Goal: Information Seeking & Learning: Learn about a topic

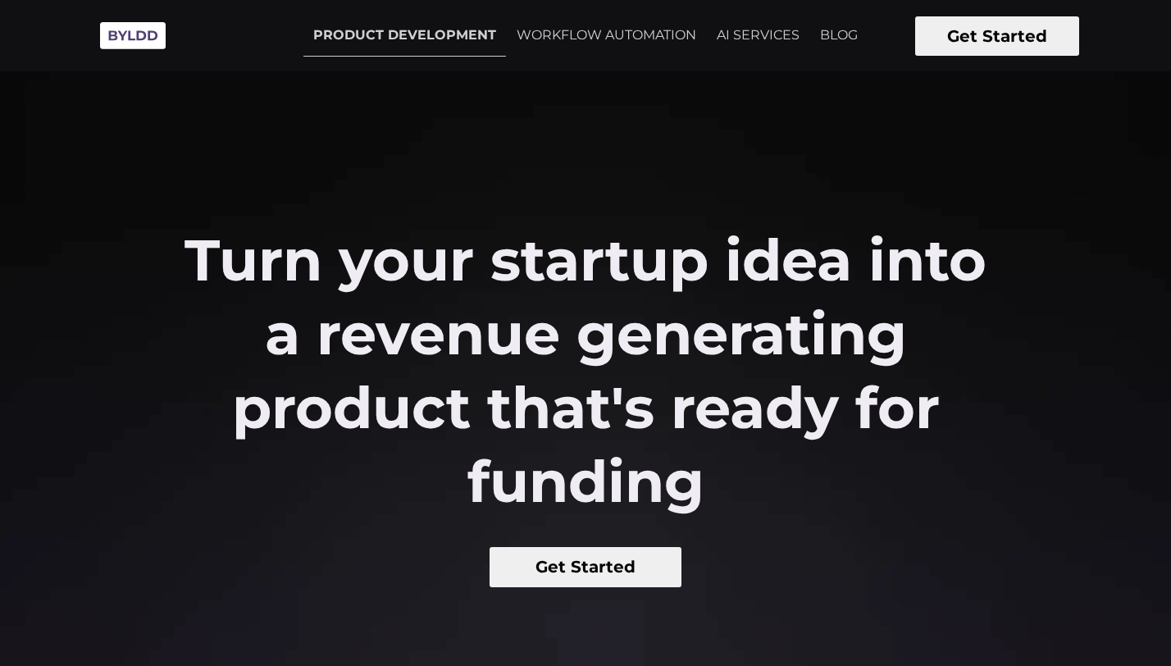
click at [835, 29] on link "BLOG" at bounding box center [838, 35] width 57 height 41
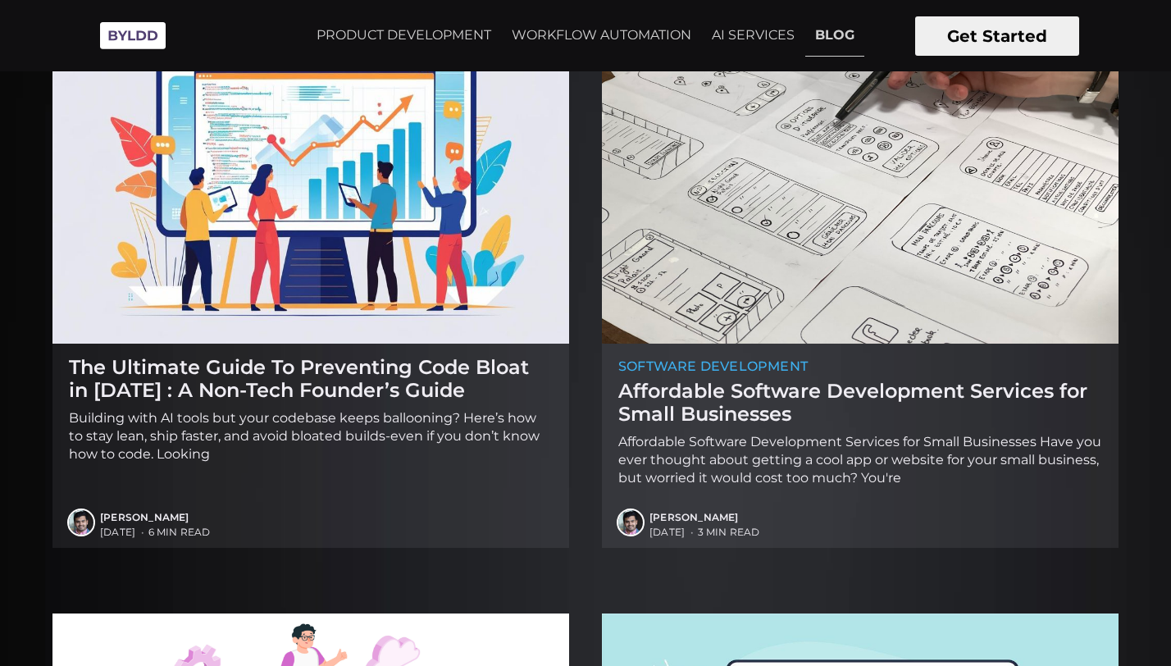
scroll to position [1408, 0]
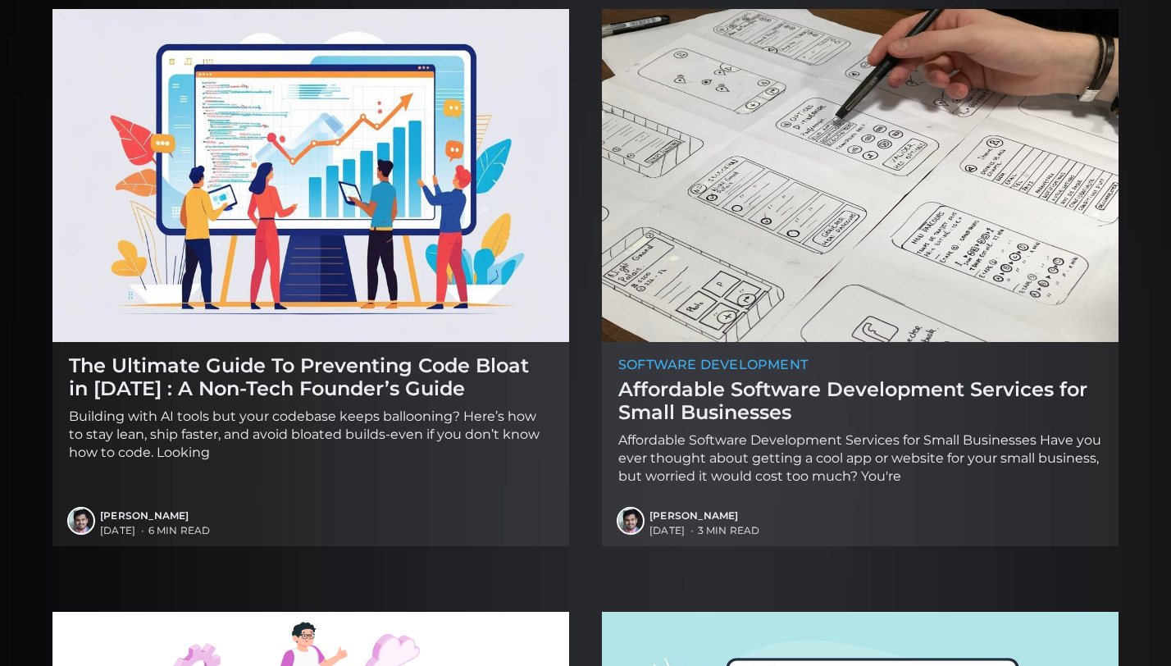
click at [655, 397] on h2 "Affordable Software Development Services for Small Businesses" at bounding box center [861, 400] width 484 height 45
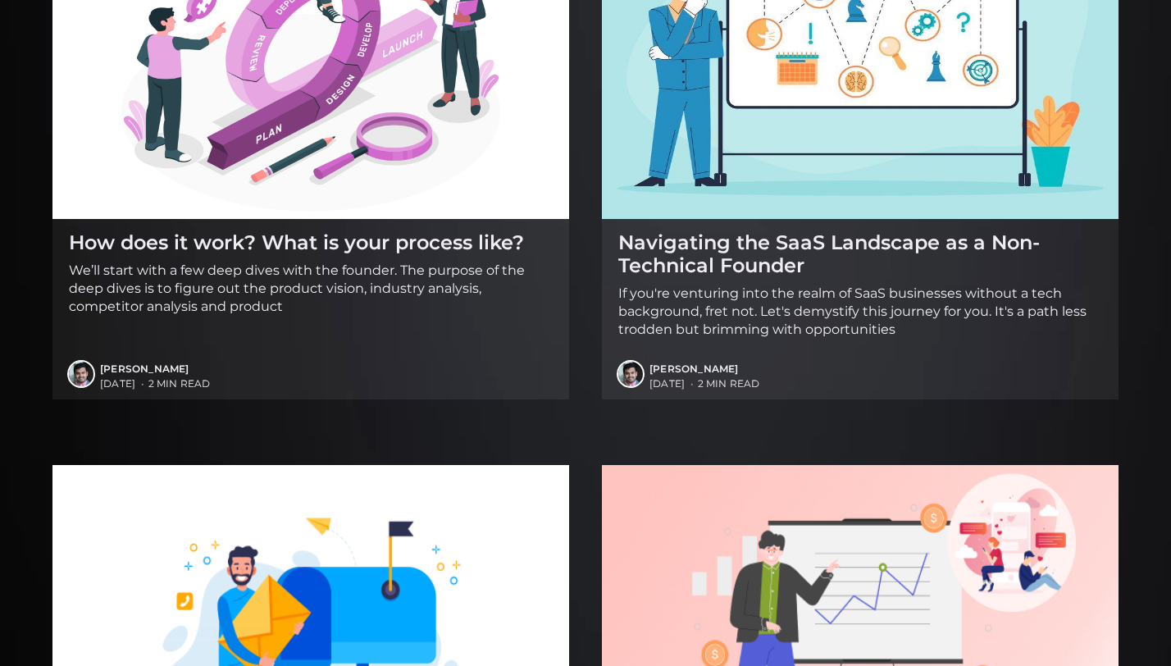
scroll to position [2611, 0]
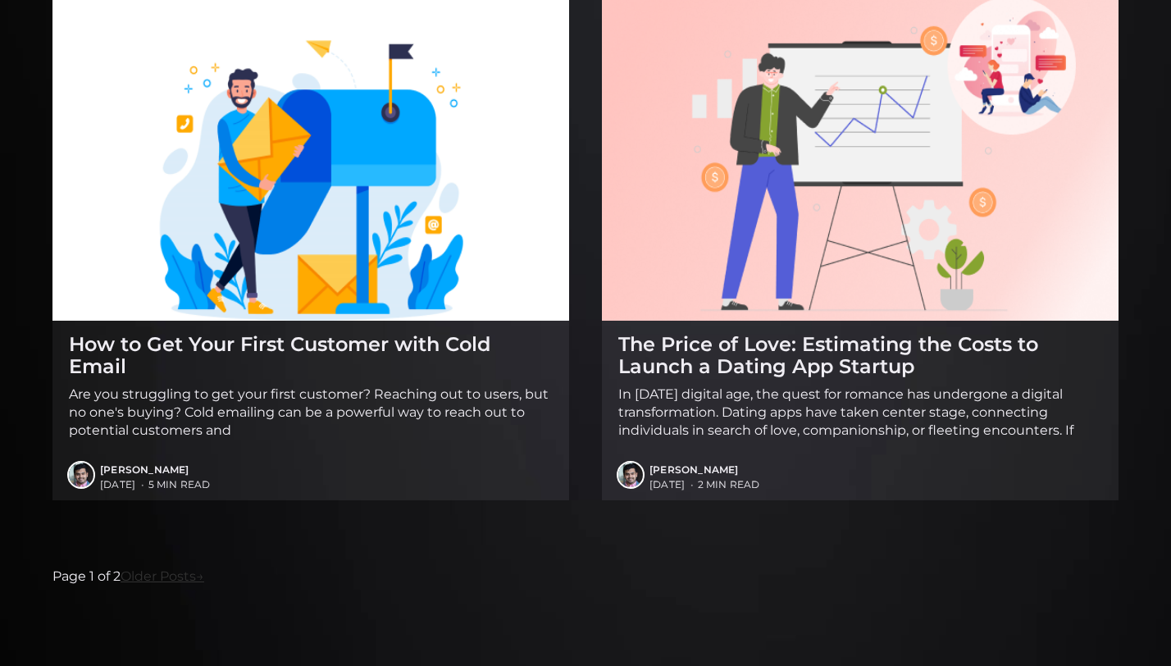
click at [147, 578] on link "Older Posts →" at bounding box center [163, 576] width 84 height 21
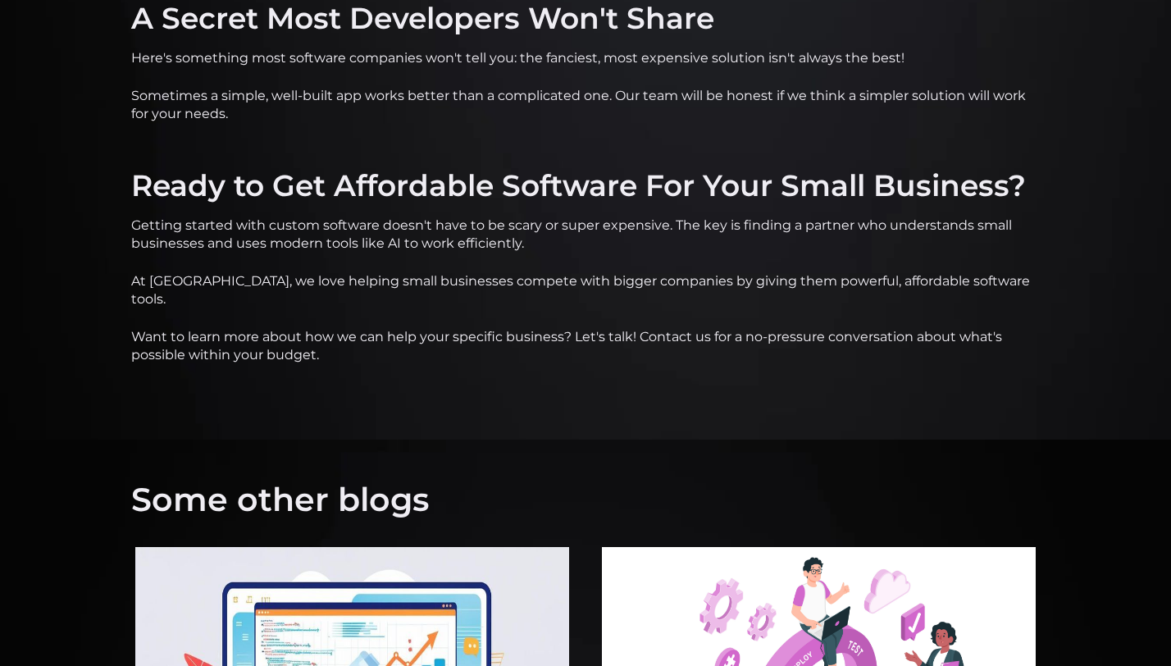
scroll to position [3394, 0]
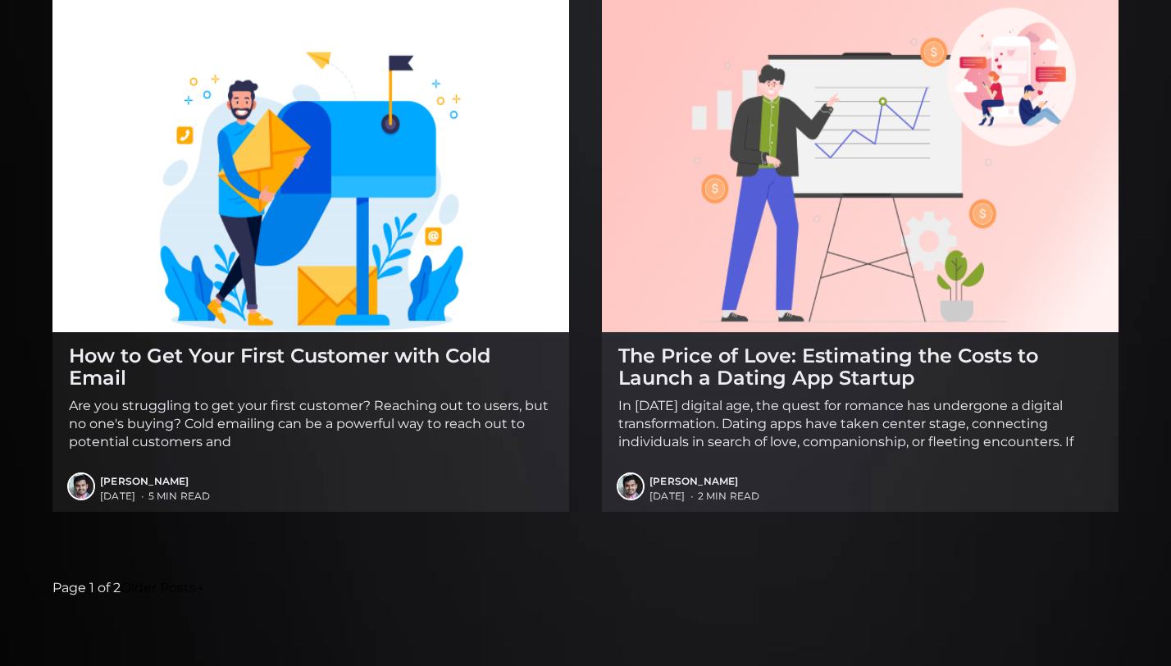
scroll to position [2611, 0]
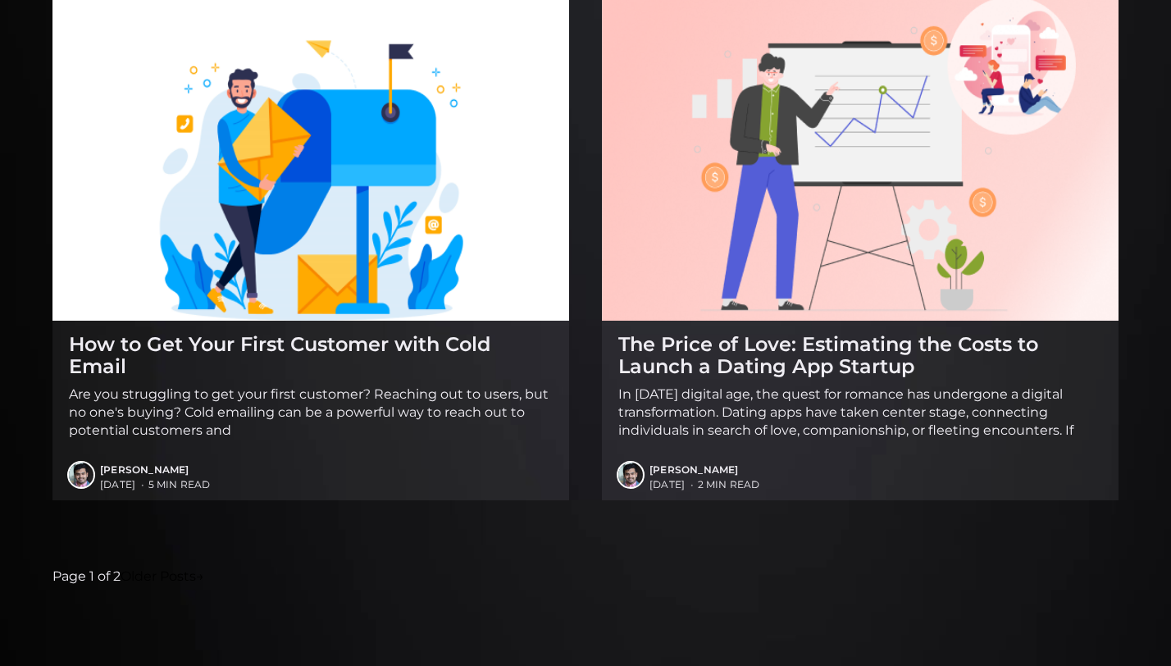
click at [828, 362] on h2 "The Price of Love: Estimating the Costs to Launch a Dating App Startup" at bounding box center [861, 355] width 484 height 45
click at [844, 365] on h2 "The Price of Love: Estimating the Costs to Launch a Dating App Startup" at bounding box center [861, 355] width 484 height 45
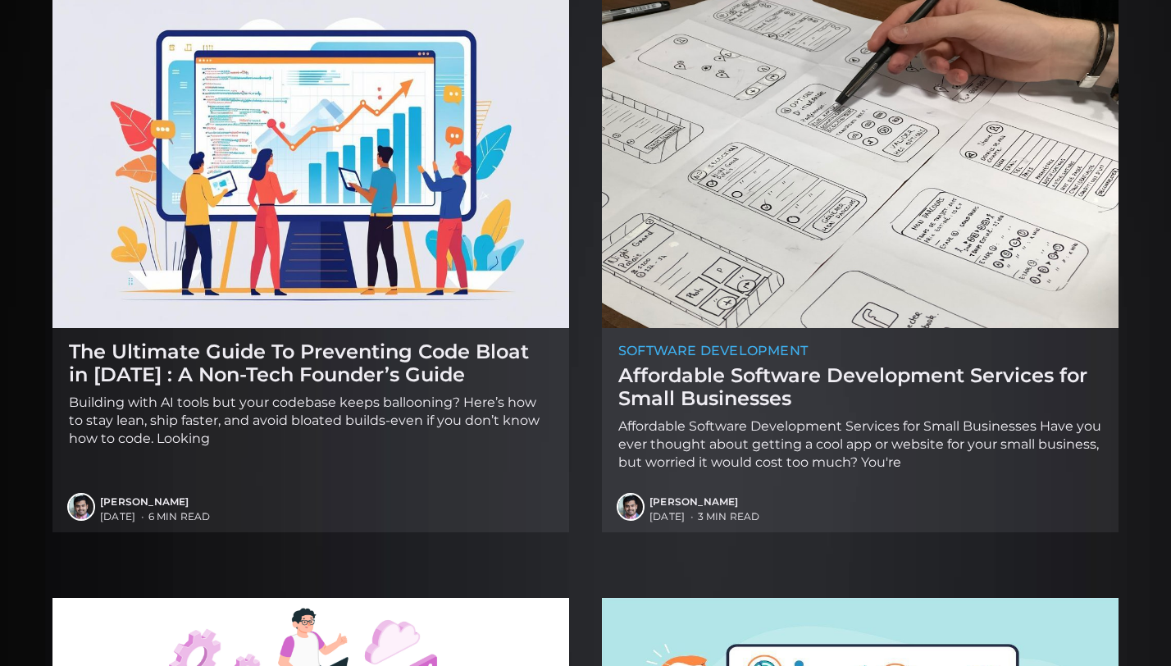
scroll to position [1472, 0]
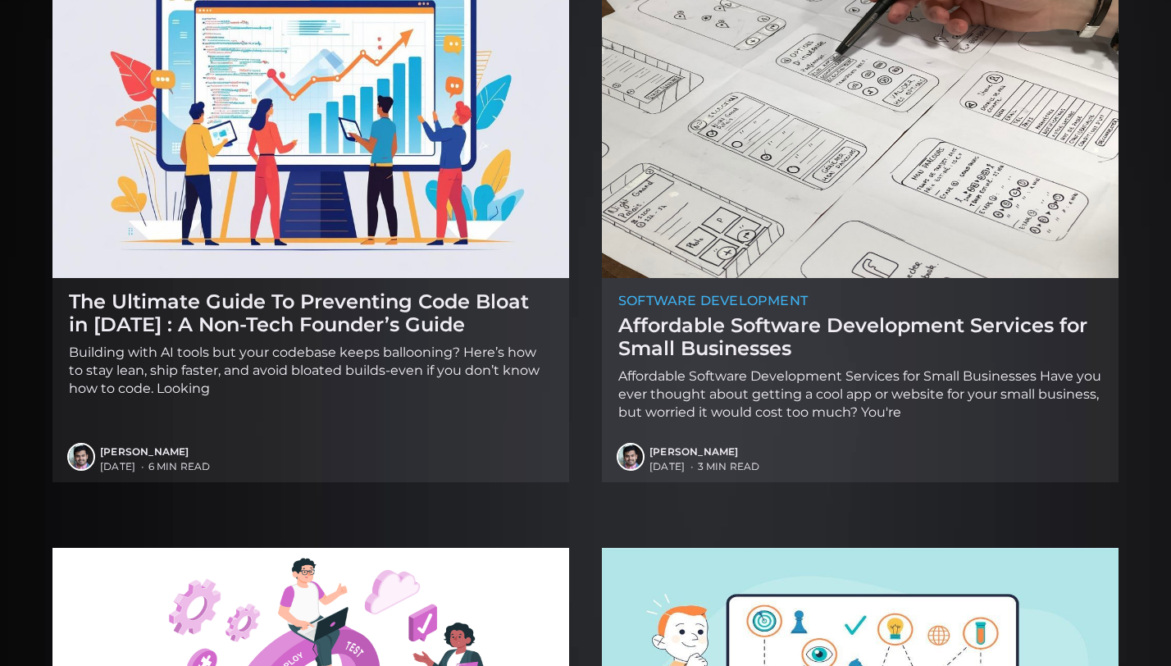
click at [747, 326] on h2 "Affordable Software Development Services for Small Businesses" at bounding box center [861, 336] width 484 height 45
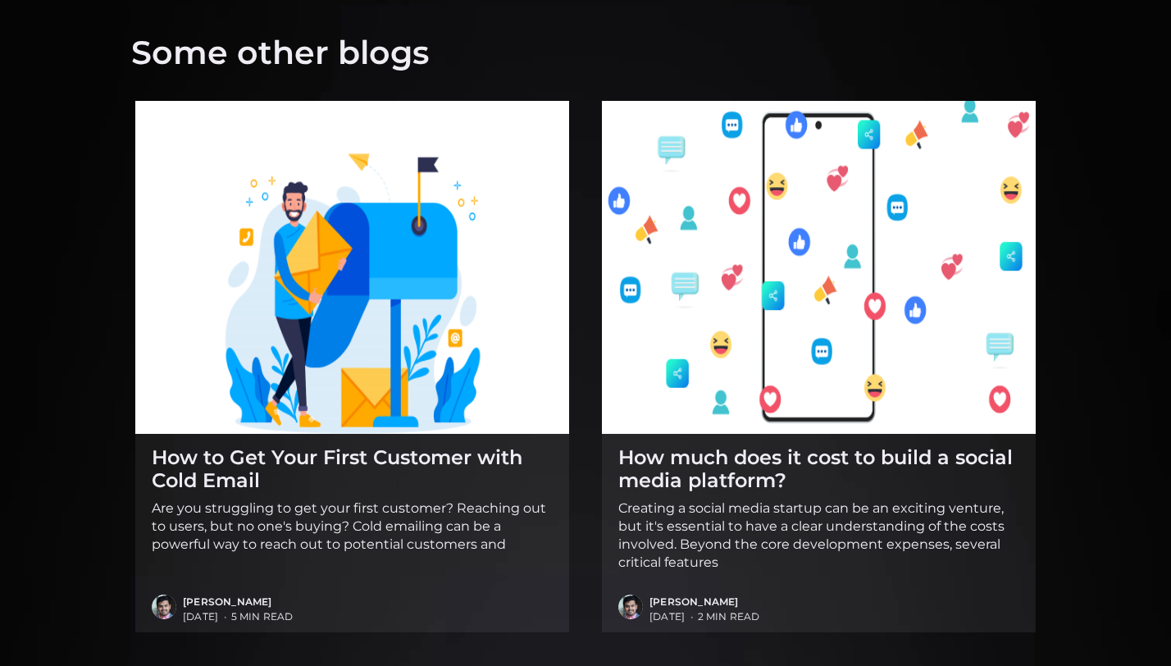
scroll to position [2039, 0]
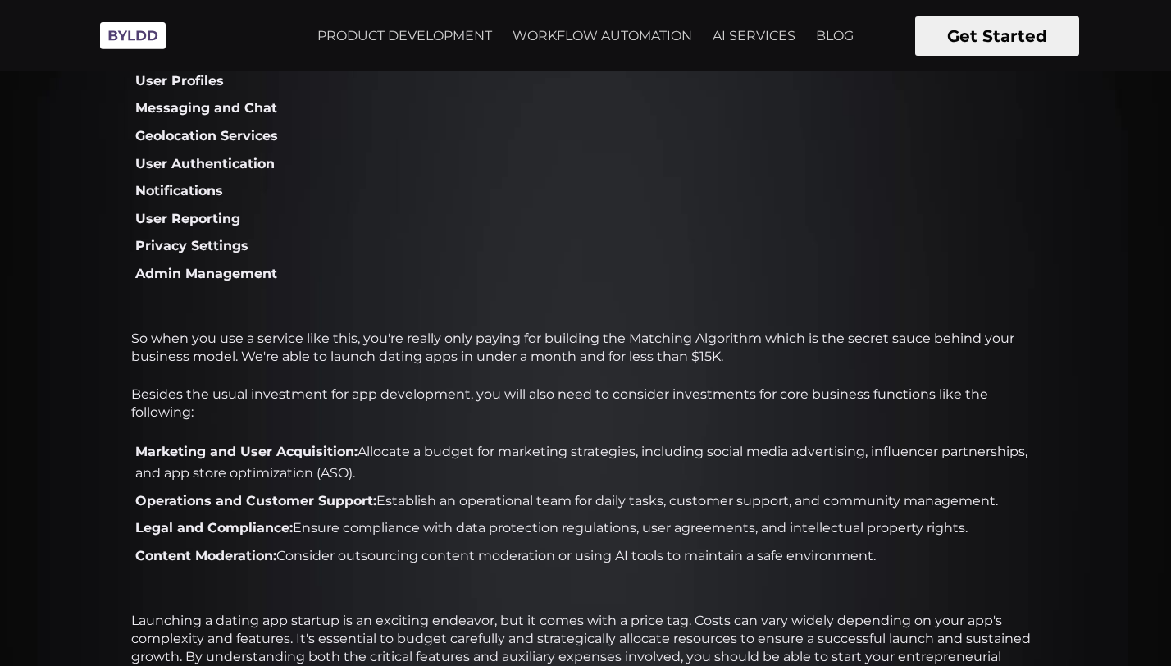
scroll to position [783, 0]
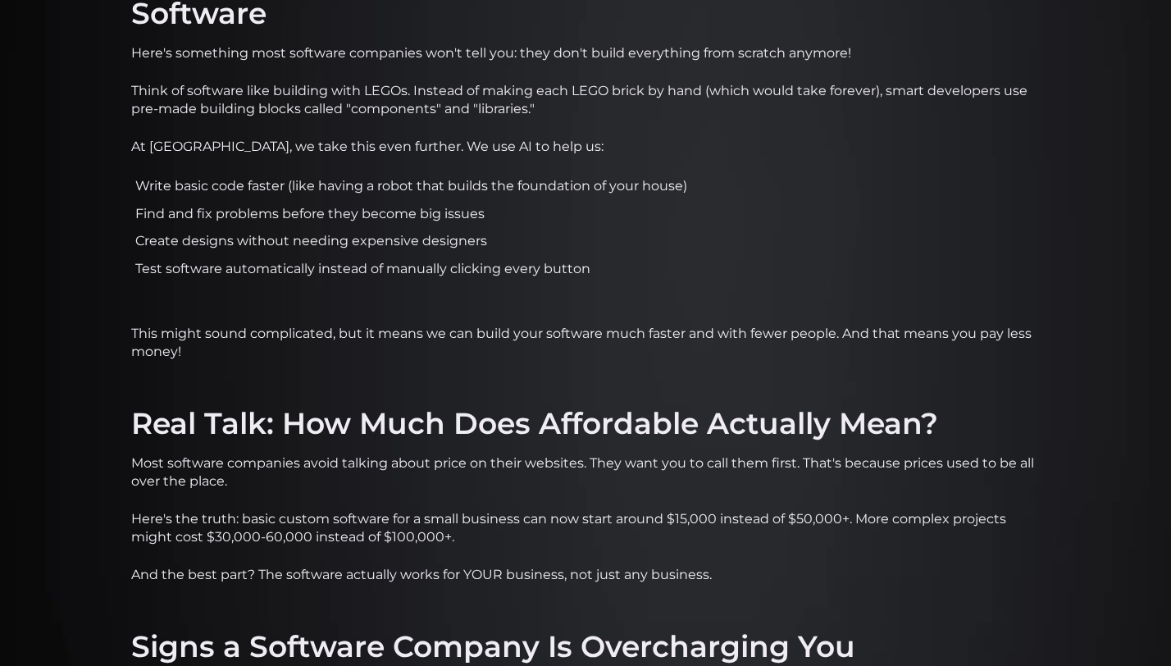
scroll to position [1731, 0]
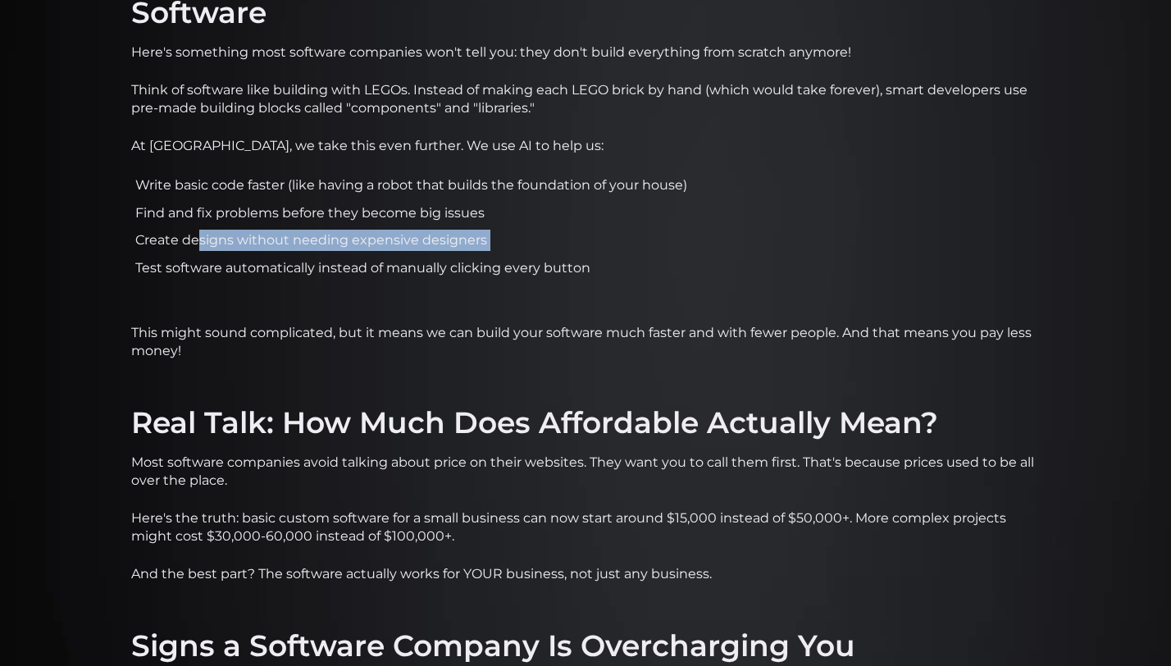
drag, startPoint x: 199, startPoint y: 231, endPoint x: 355, endPoint y: 253, distance: 158.1
click at [355, 253] on ul "Write basic code faster (like having a robot that builds the foundation of your…" at bounding box center [585, 230] width 909 height 110
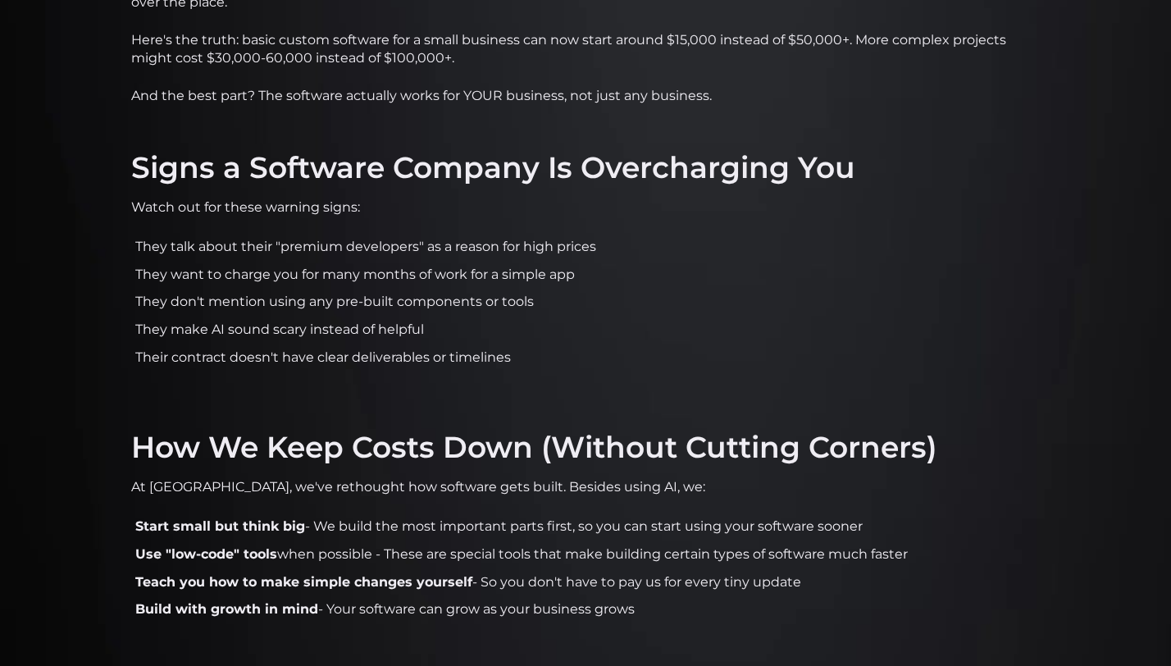
scroll to position [2210, 0]
drag, startPoint x: 293, startPoint y: 301, endPoint x: 486, endPoint y: 304, distance: 193.6
click at [486, 304] on li "They don't mention using any pre-built components or tools" at bounding box center [585, 300] width 909 height 21
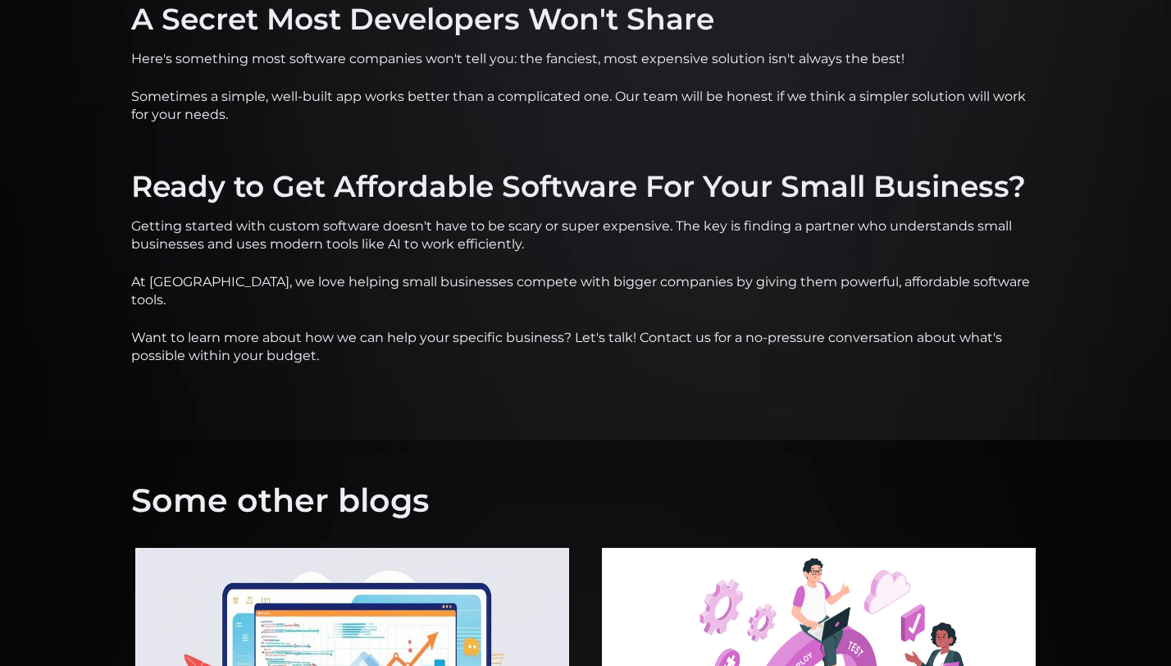
scroll to position [3193, 0]
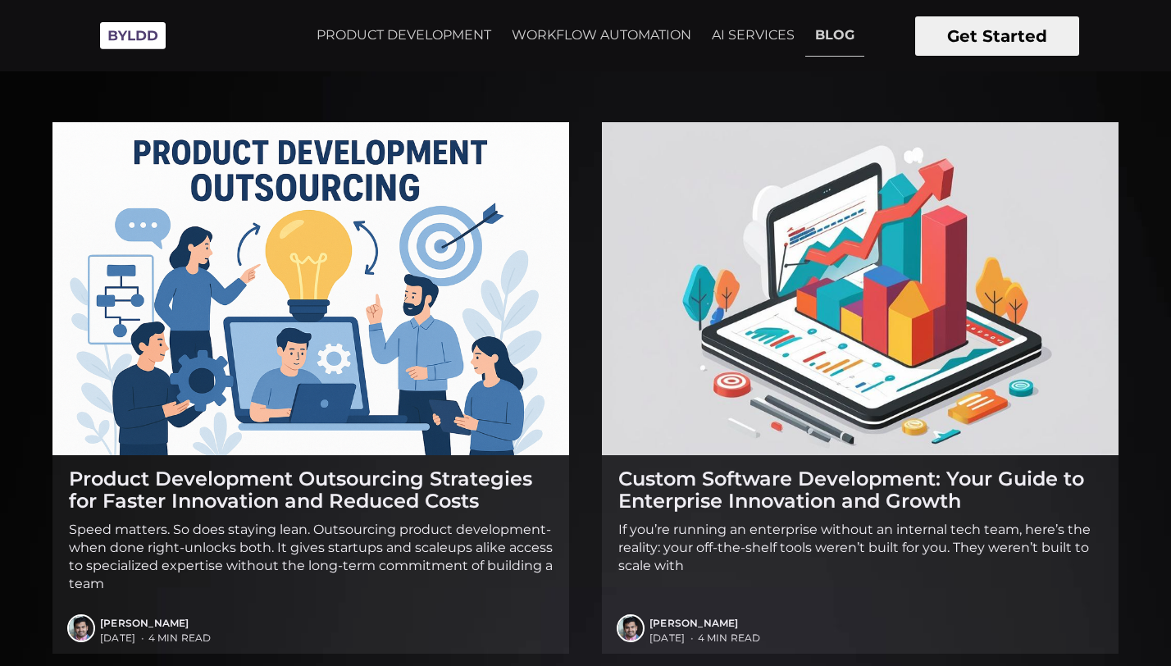
scroll to position [114, 0]
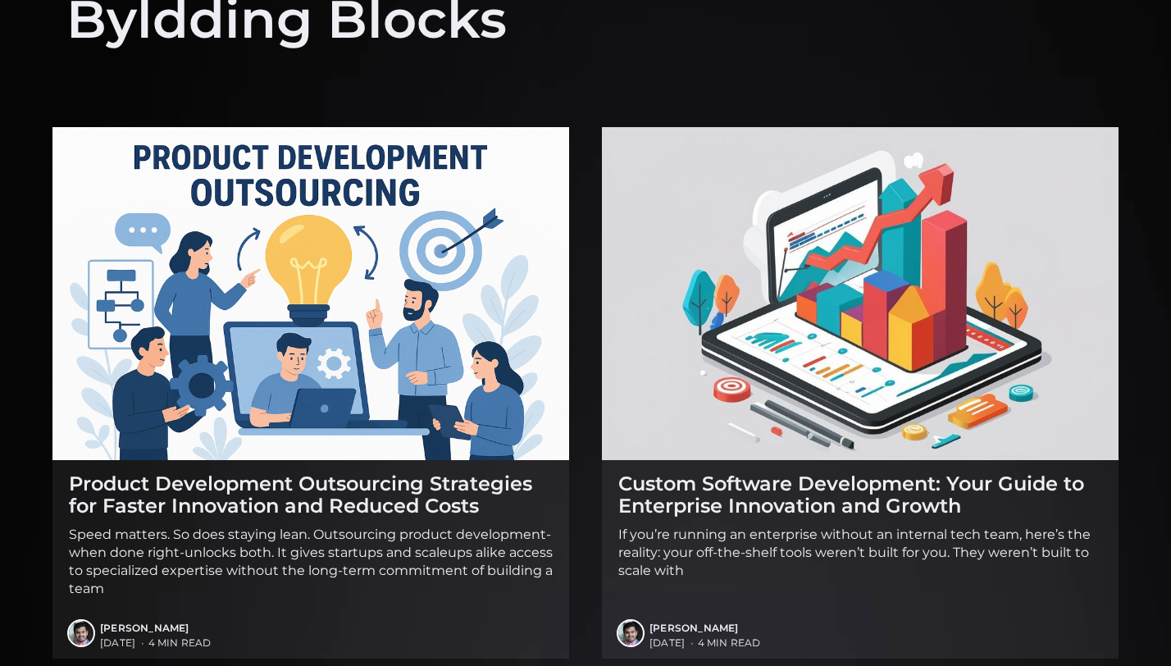
click at [799, 225] on img at bounding box center [860, 293] width 517 height 333
click at [248, 186] on img at bounding box center [310, 293] width 517 height 333
click at [329, 390] on img at bounding box center [310, 293] width 517 height 333
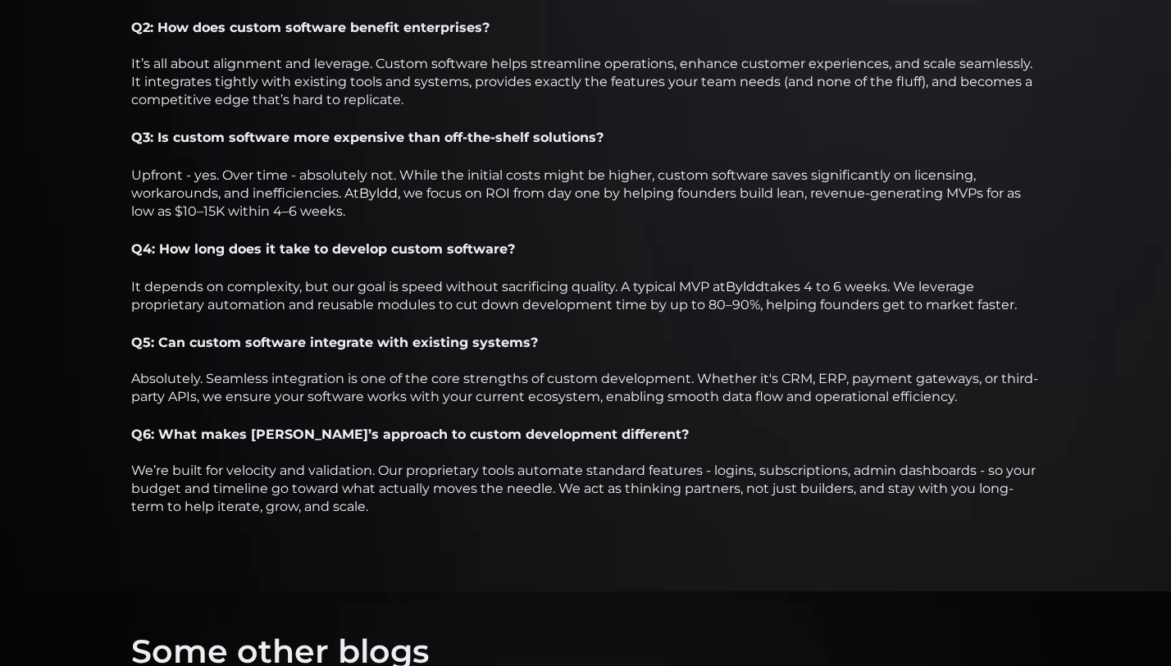
scroll to position [4251, 0]
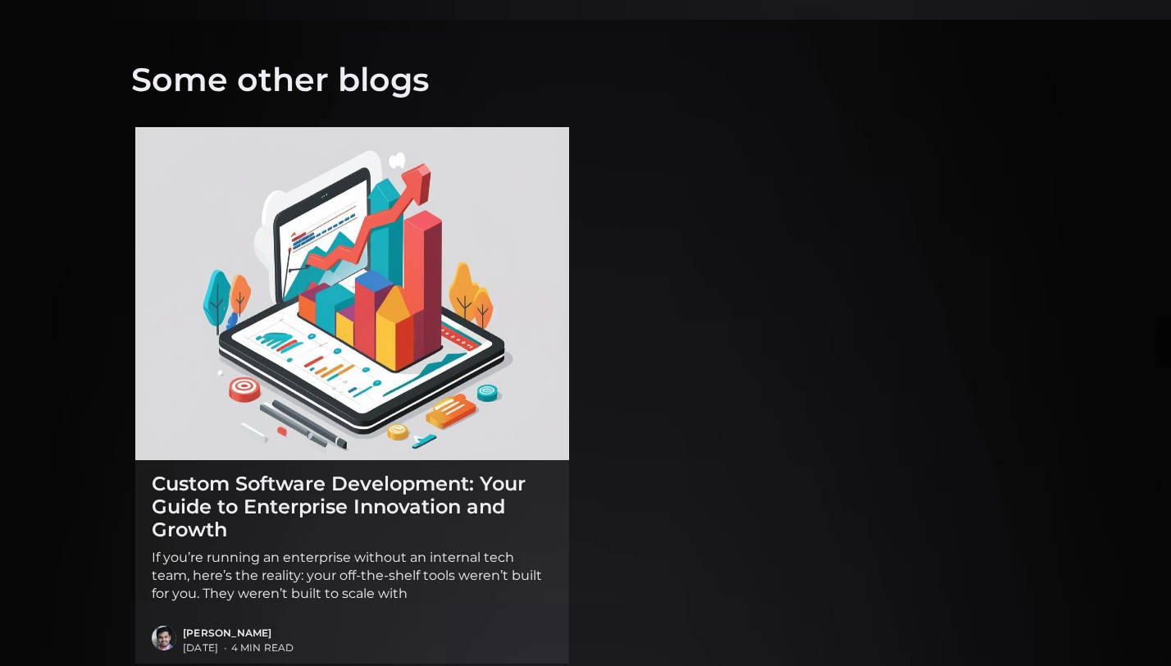
scroll to position [4072, 0]
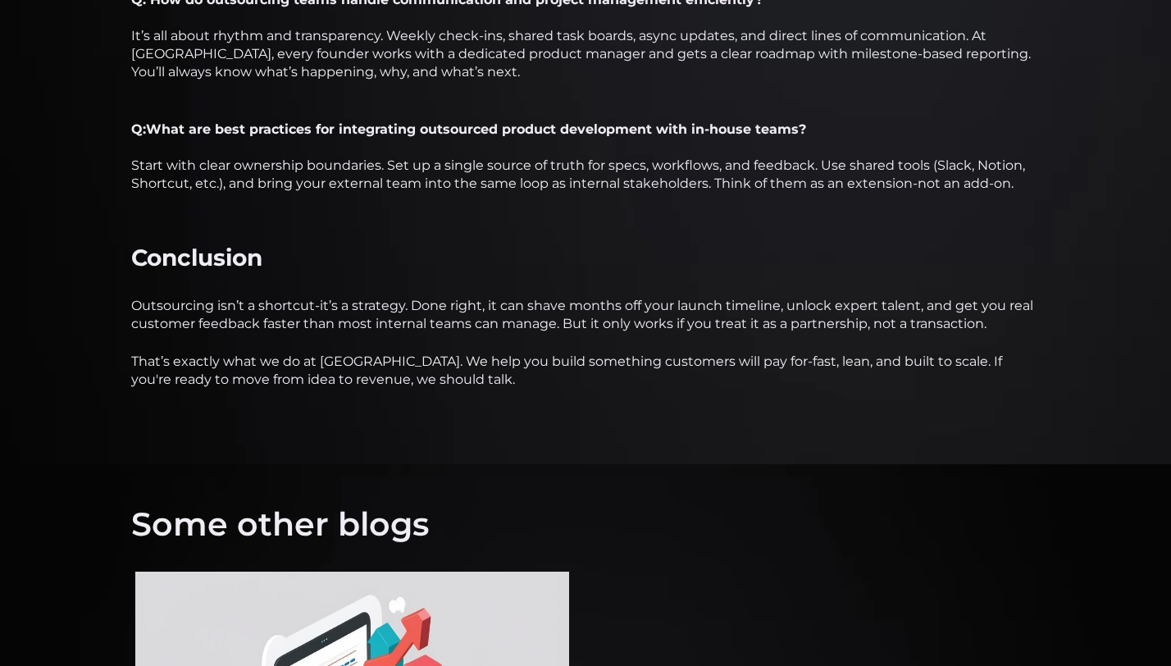
scroll to position [3657, 0]
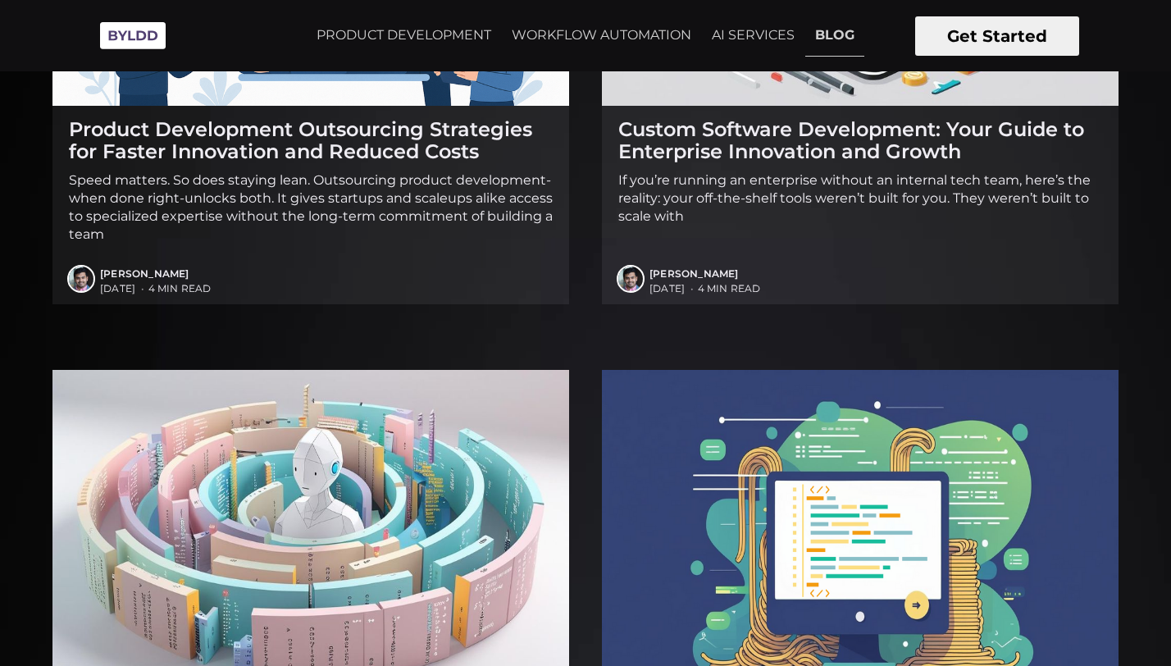
scroll to position [458, 0]
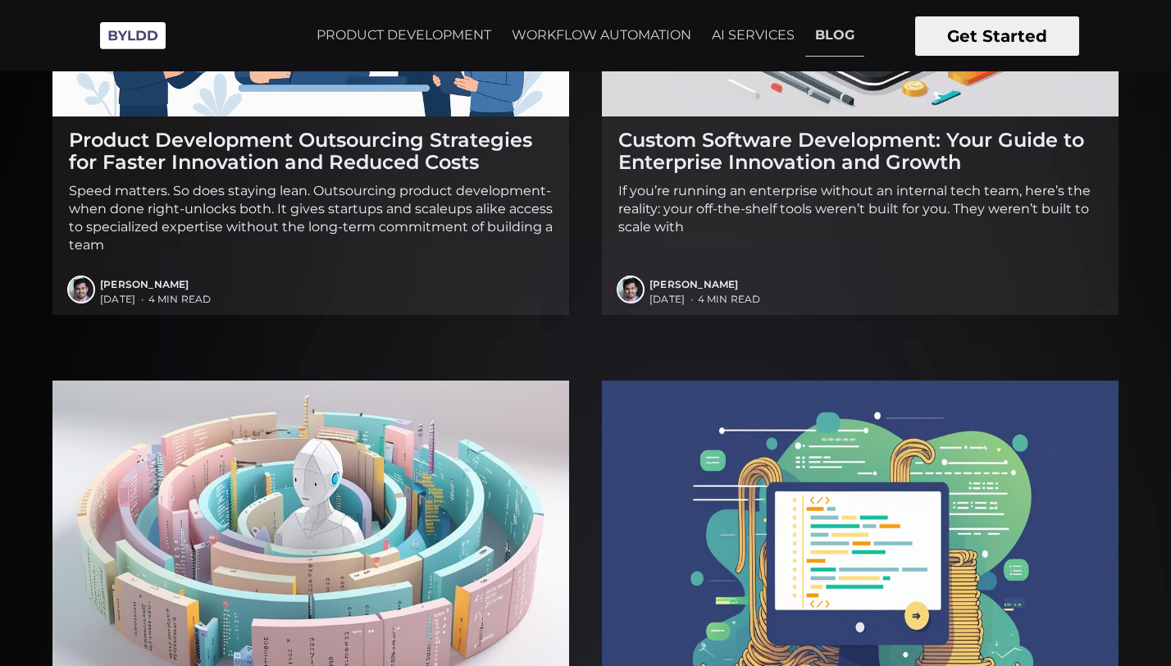
click at [778, 182] on p "If you’re running an enterprise without an internal tech team, here’s the reali…" at bounding box center [861, 209] width 484 height 54
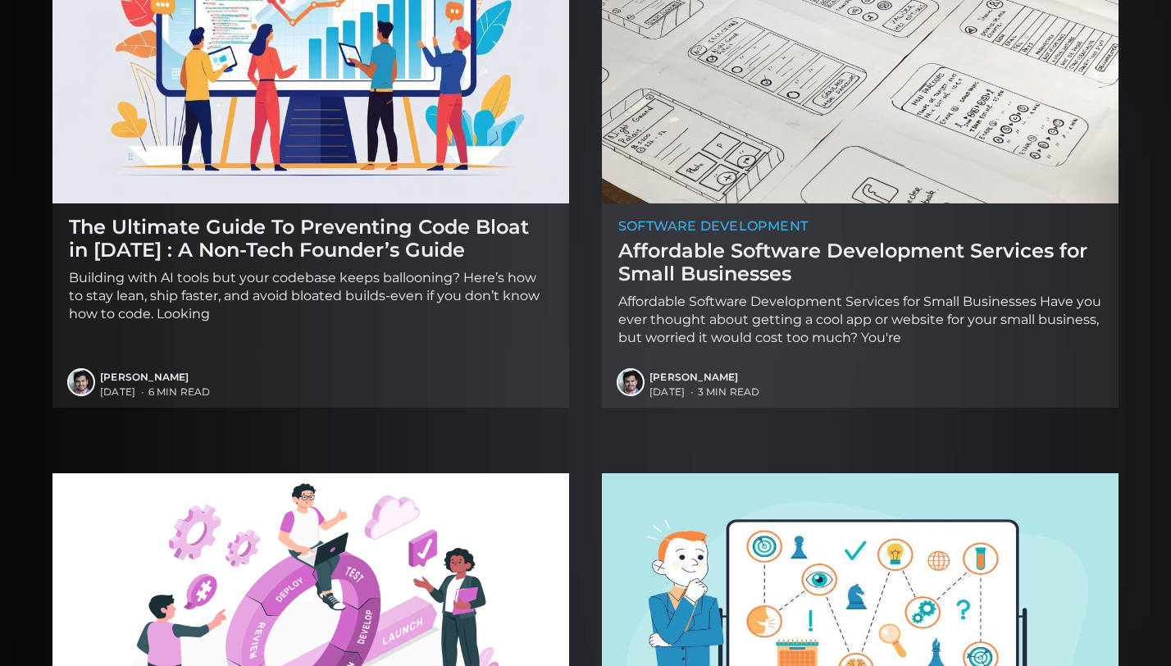
scroll to position [1547, 0]
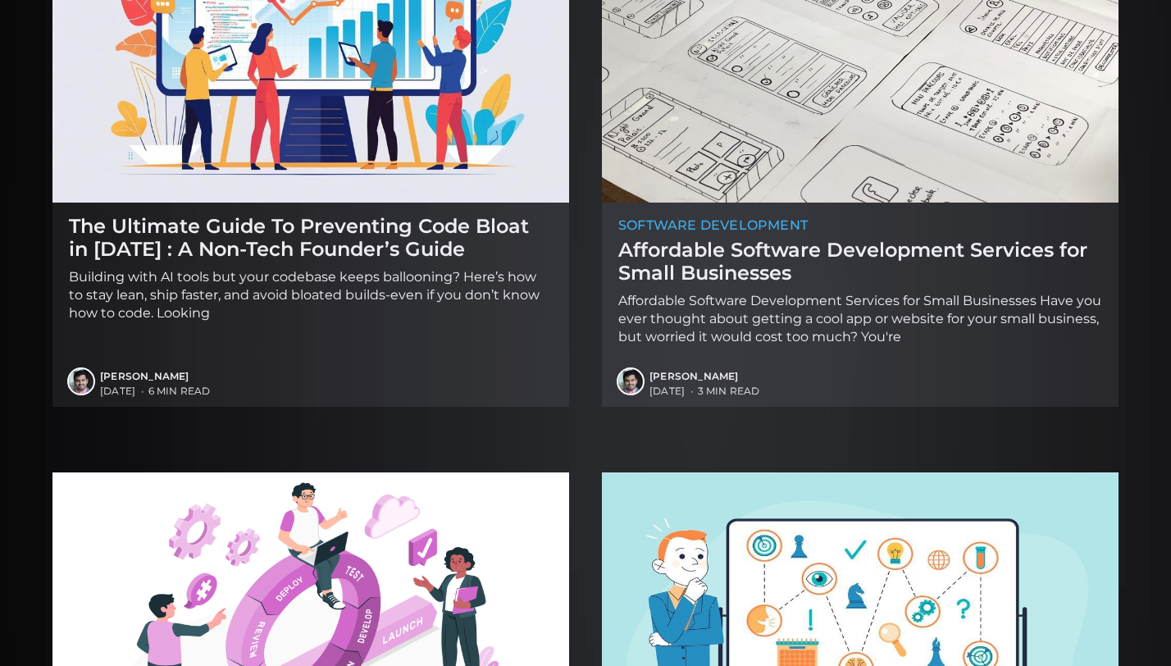
click at [815, 196] on img at bounding box center [860, 36] width 517 height 333
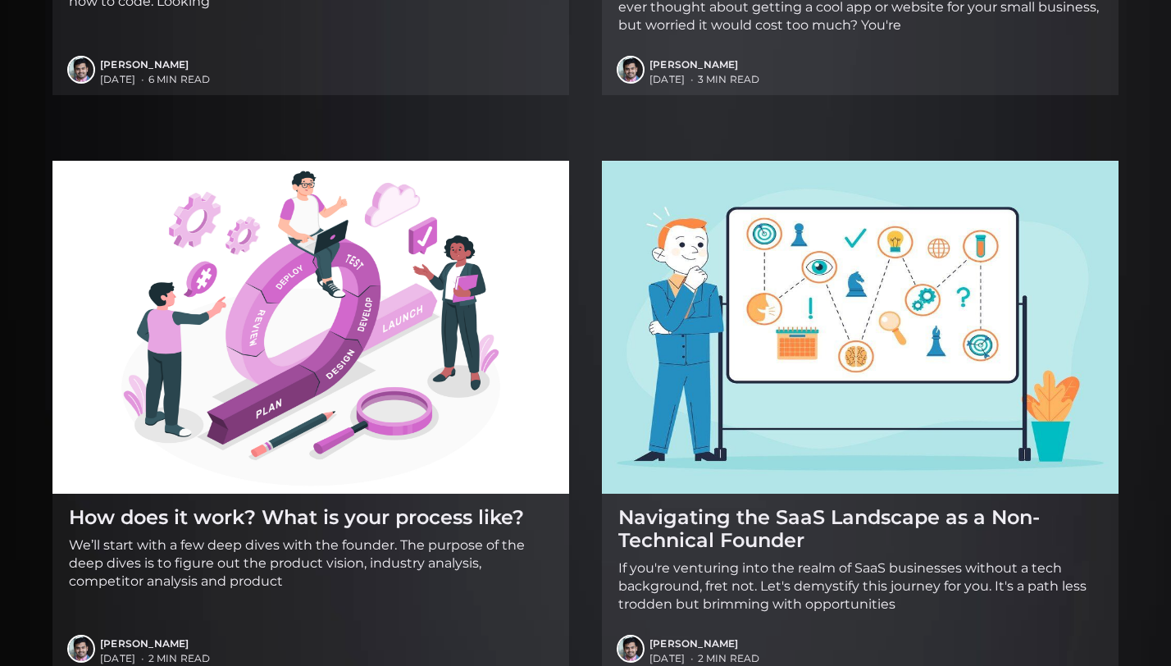
scroll to position [1860, 0]
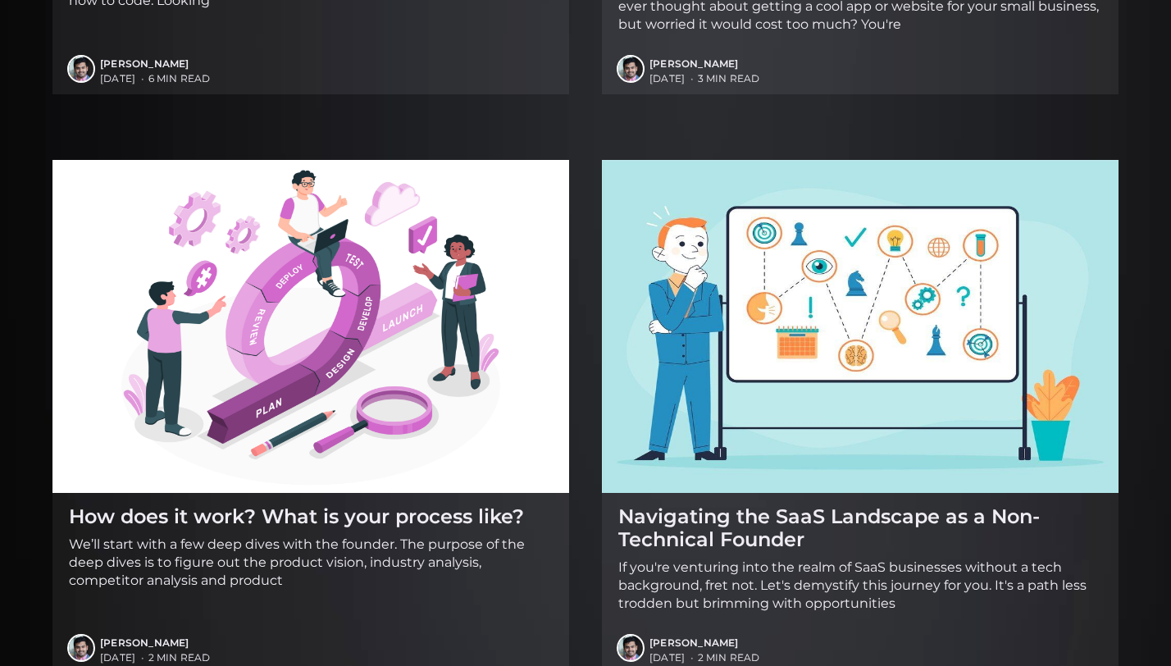
click at [274, 543] on p "We’ll start with a few deep dives with the founder. The purpose of the deep div…" at bounding box center [311, 563] width 484 height 54
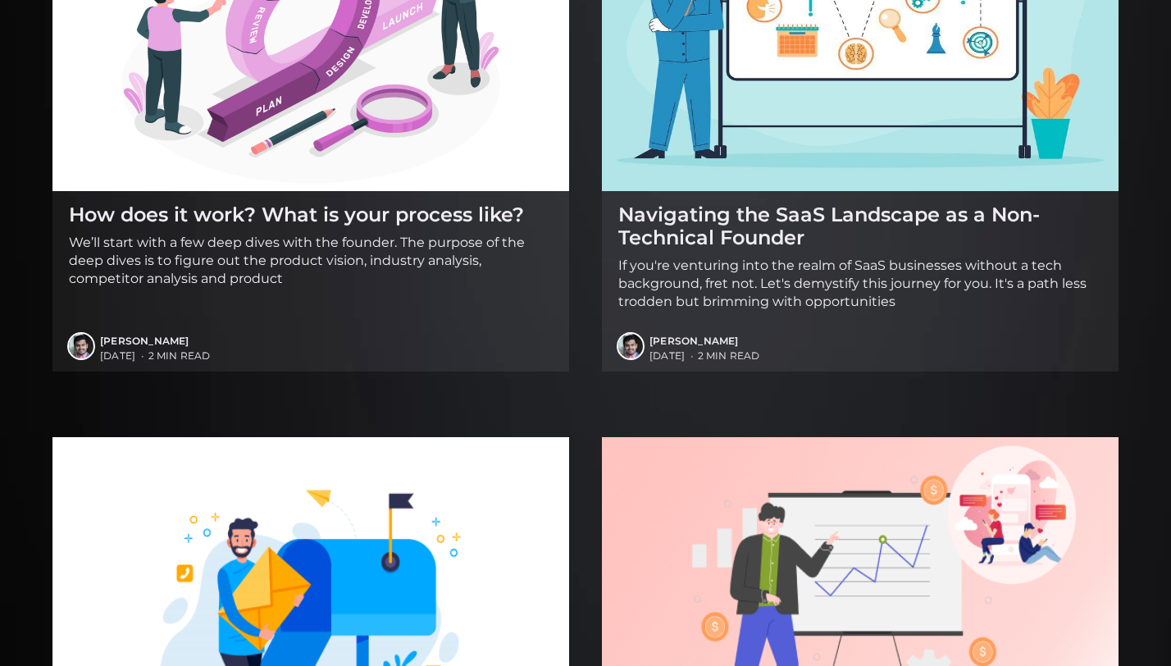
scroll to position [2165, 0]
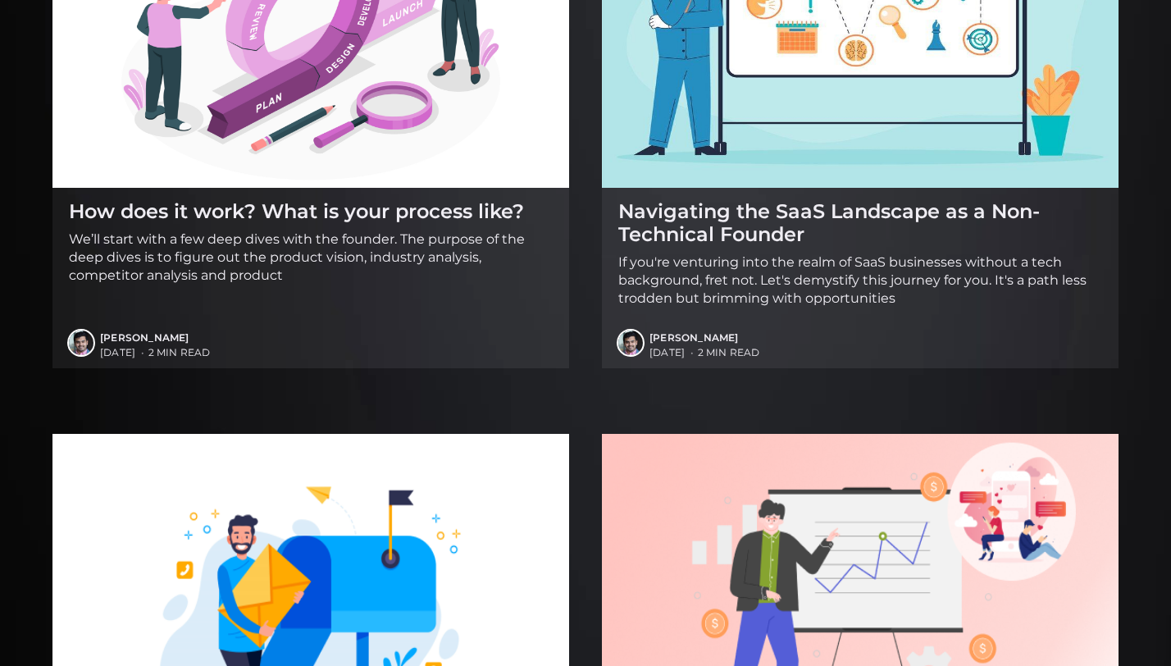
click at [766, 240] on h2 "Navigating the SaaS Landscape as a Non-Technical Founder" at bounding box center [861, 222] width 484 height 45
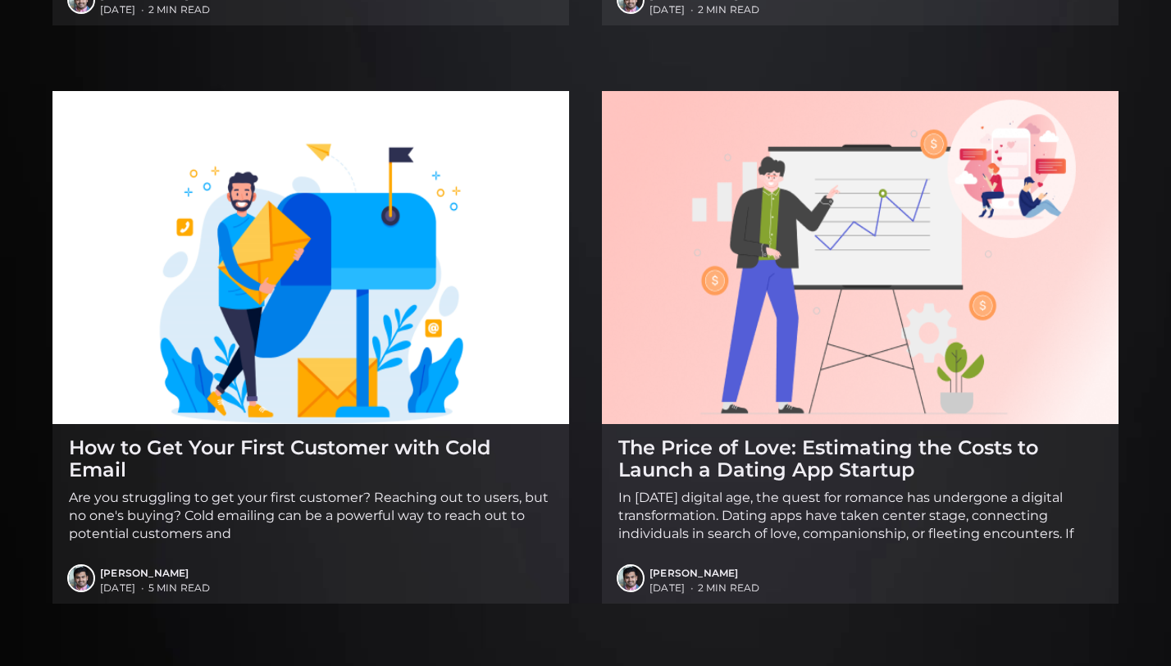
scroll to position [2611, 0]
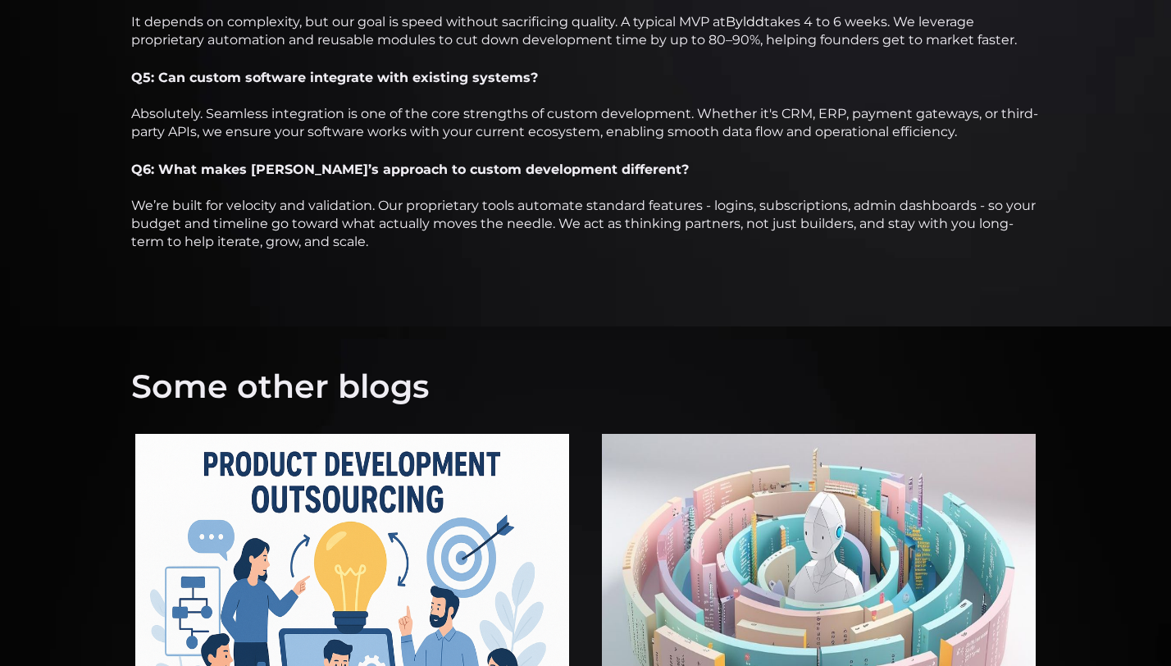
scroll to position [4147, 0]
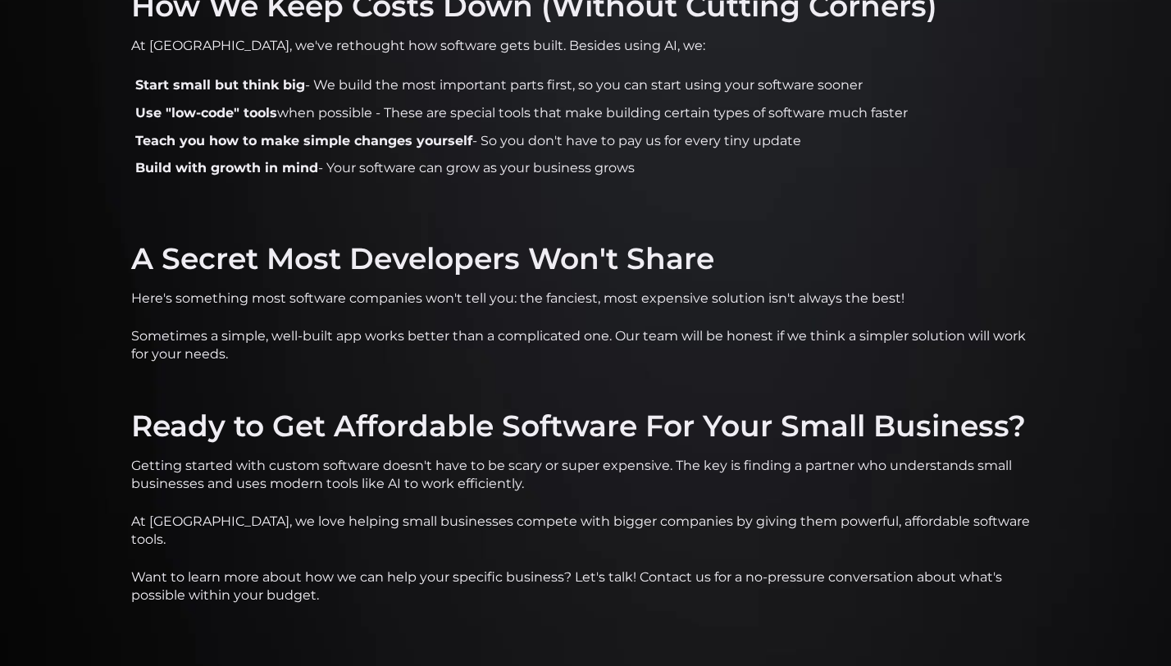
scroll to position [2649, 0]
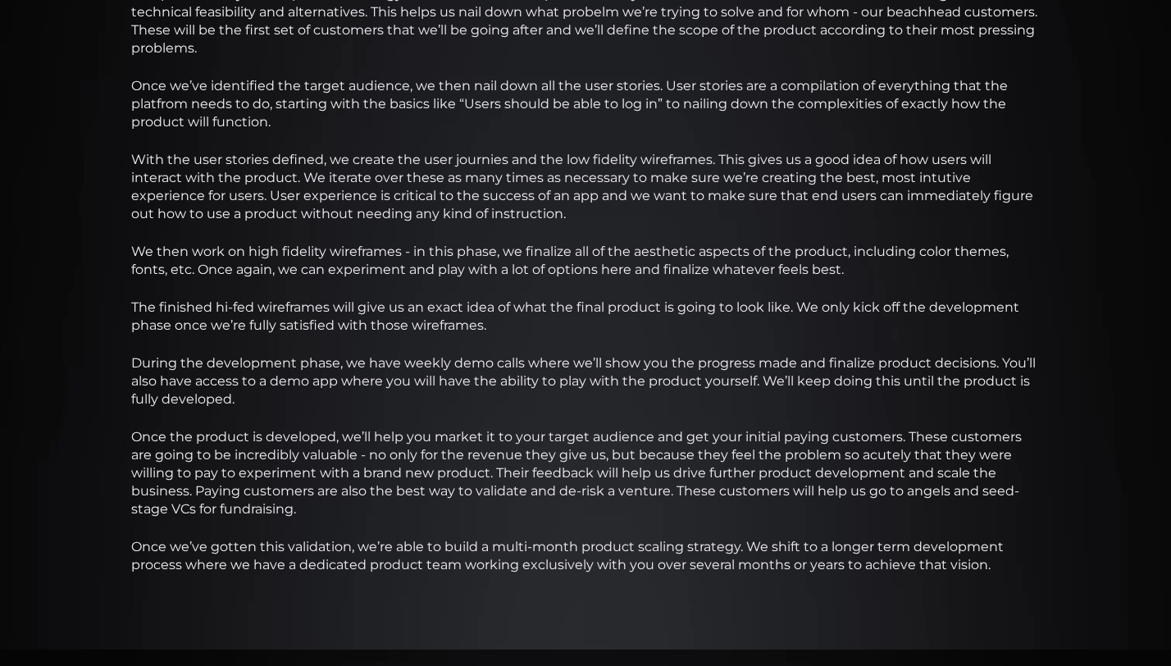
scroll to position [1150, 0]
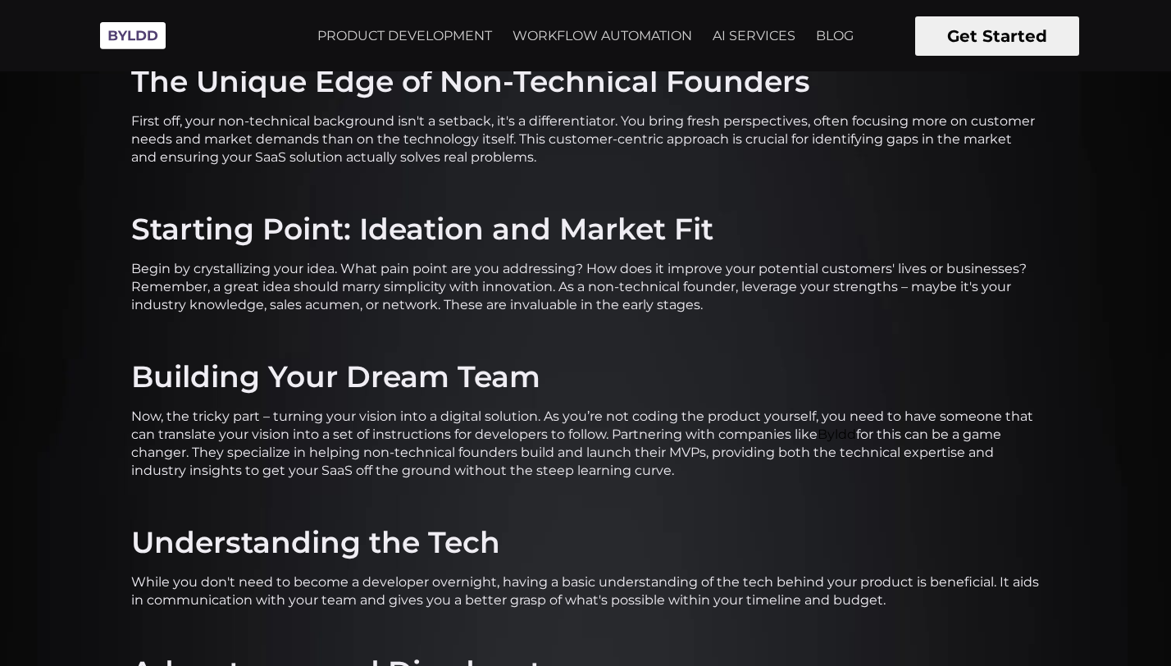
scroll to position [846, 0]
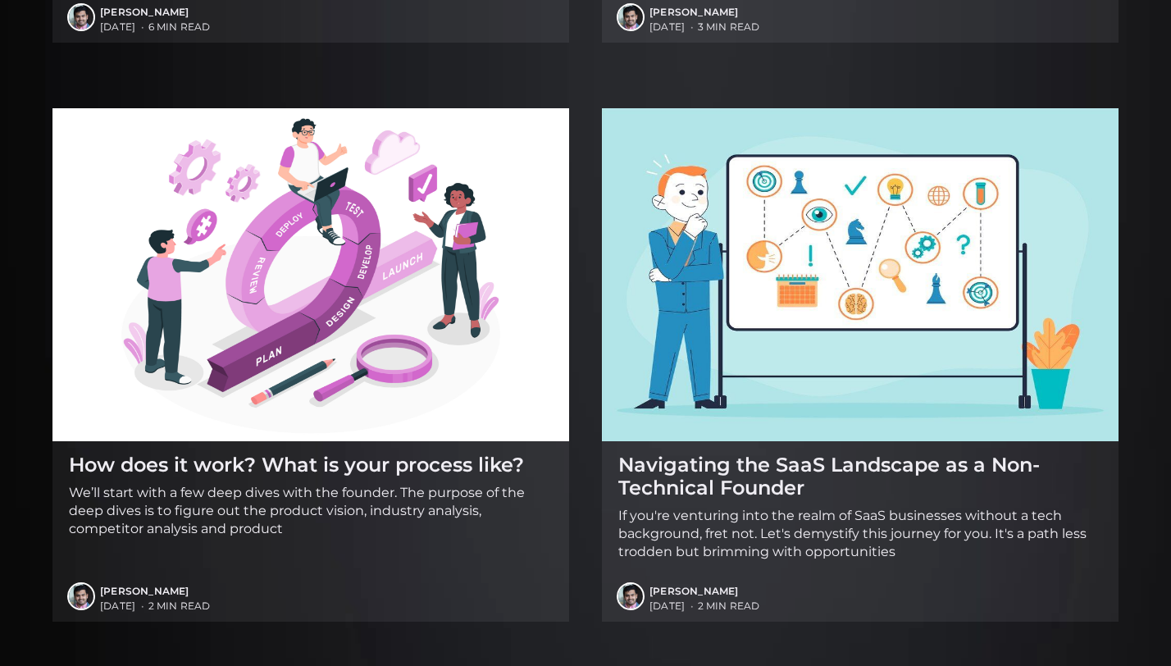
scroll to position [2611, 0]
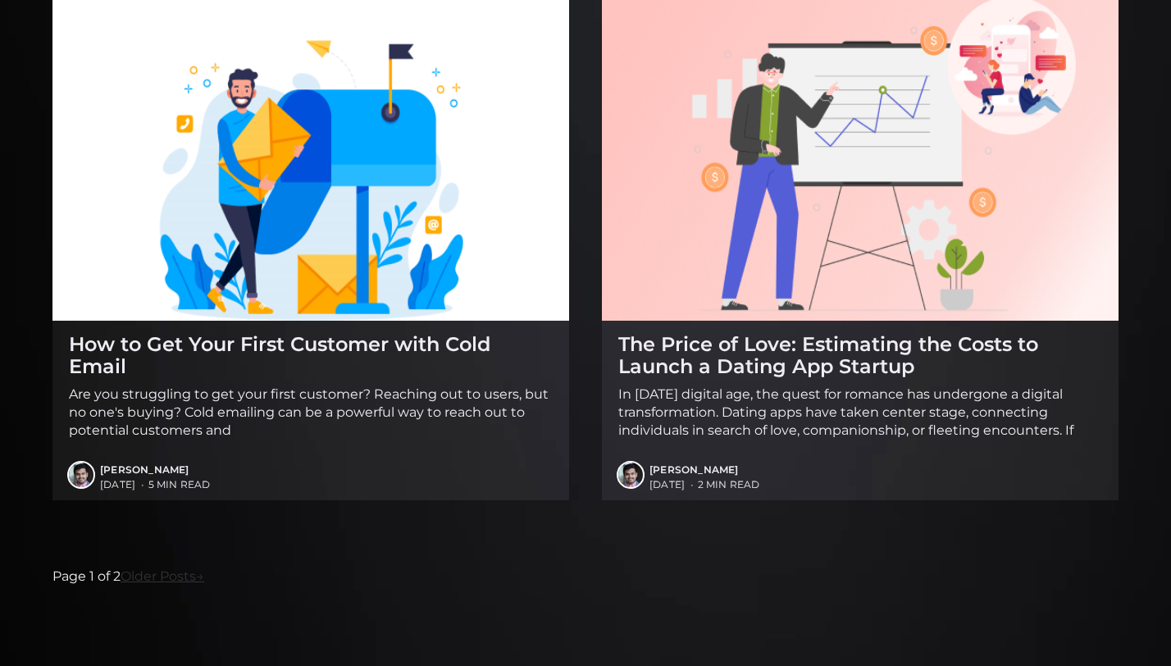
click at [148, 582] on link "Older Posts →" at bounding box center [163, 576] width 84 height 21
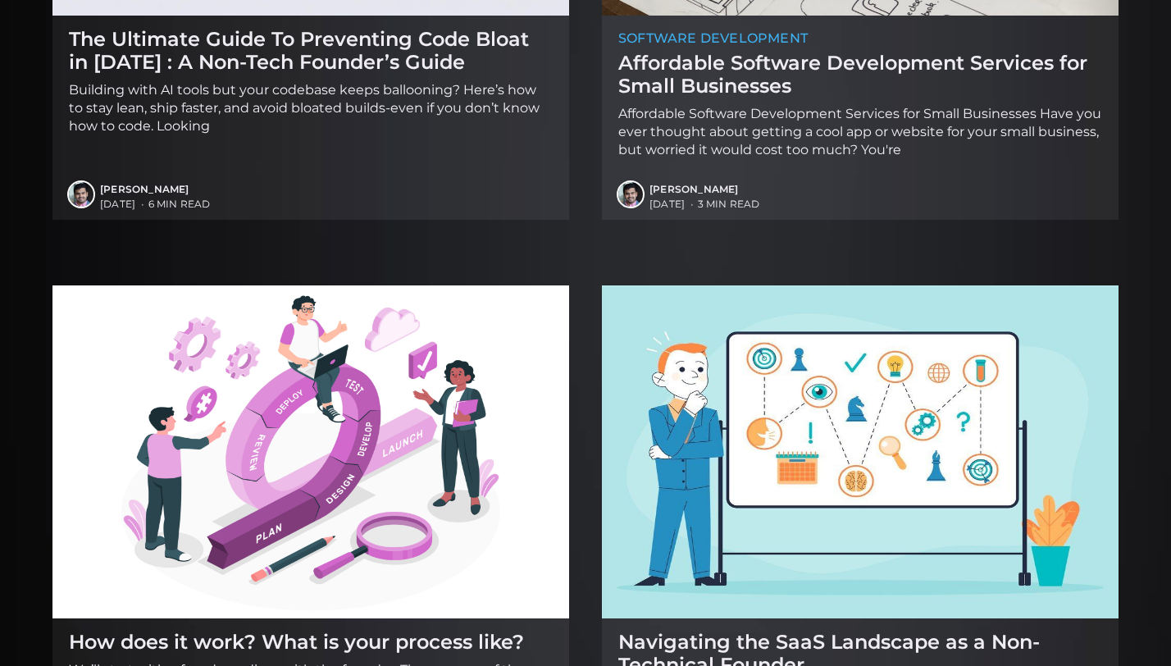
scroll to position [2611, 0]
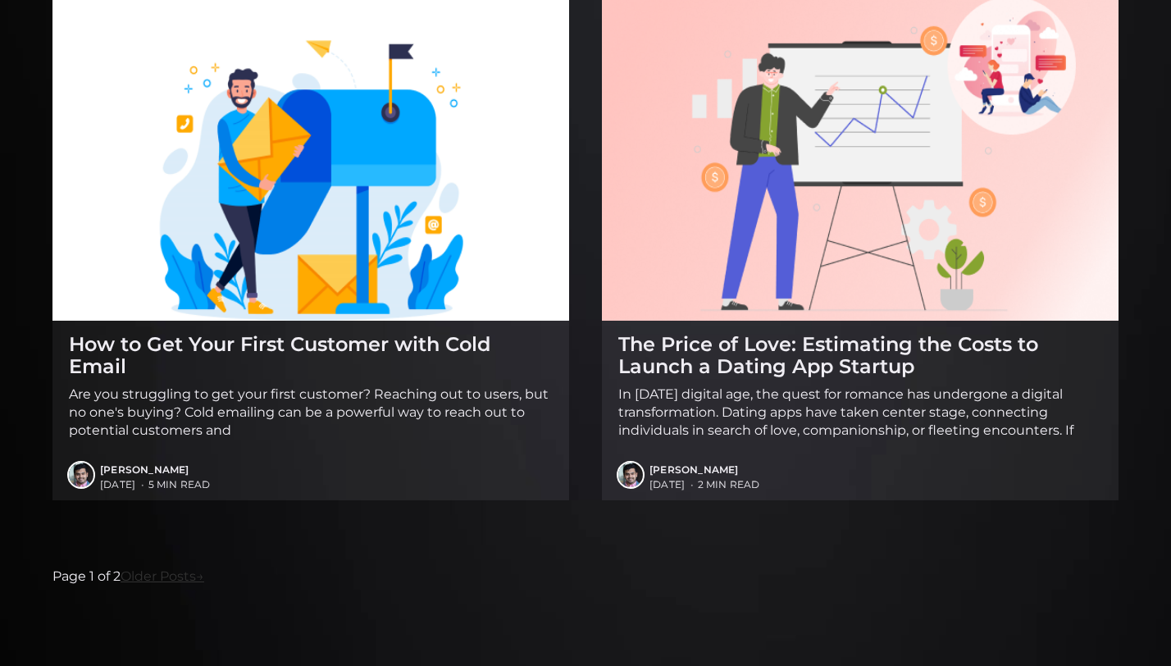
click at [204, 577] on span "→" at bounding box center [200, 576] width 8 height 16
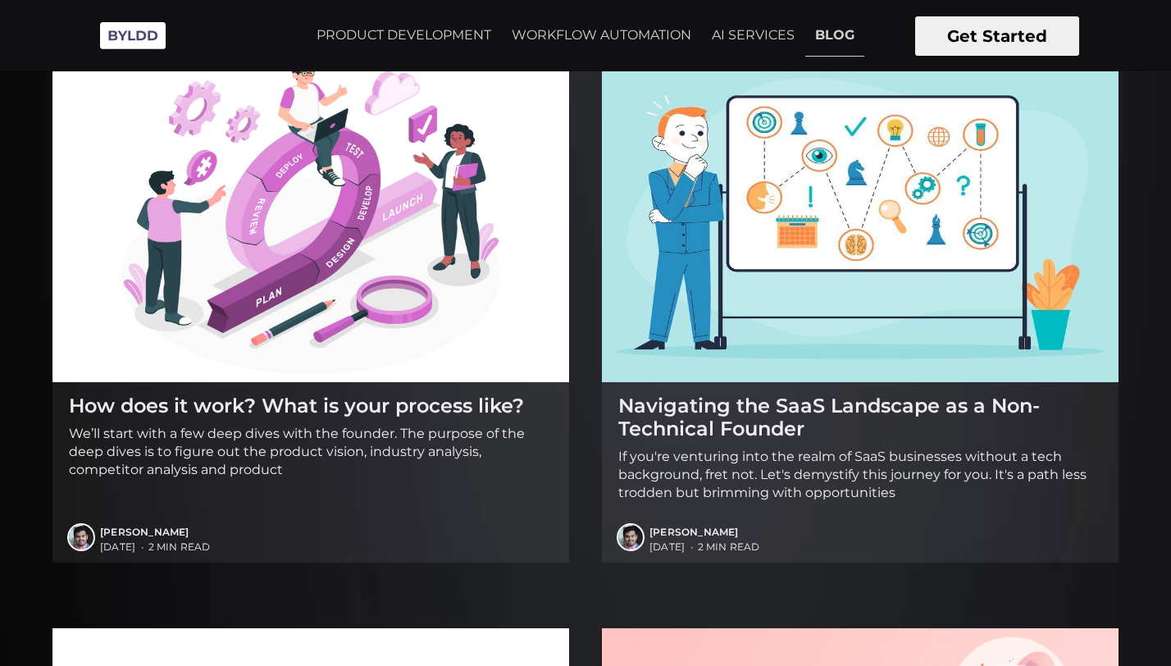
scroll to position [1964, 0]
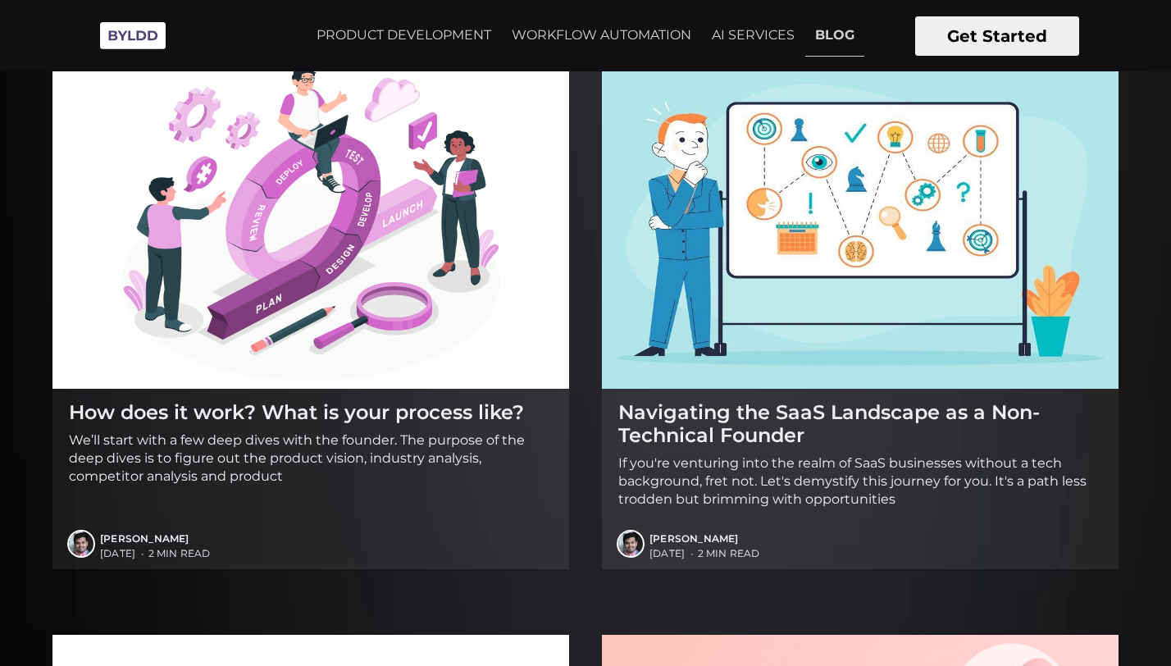
click at [439, 471] on p "We’ll start with a few deep dives with the founder. The purpose of the deep div…" at bounding box center [311, 458] width 484 height 54
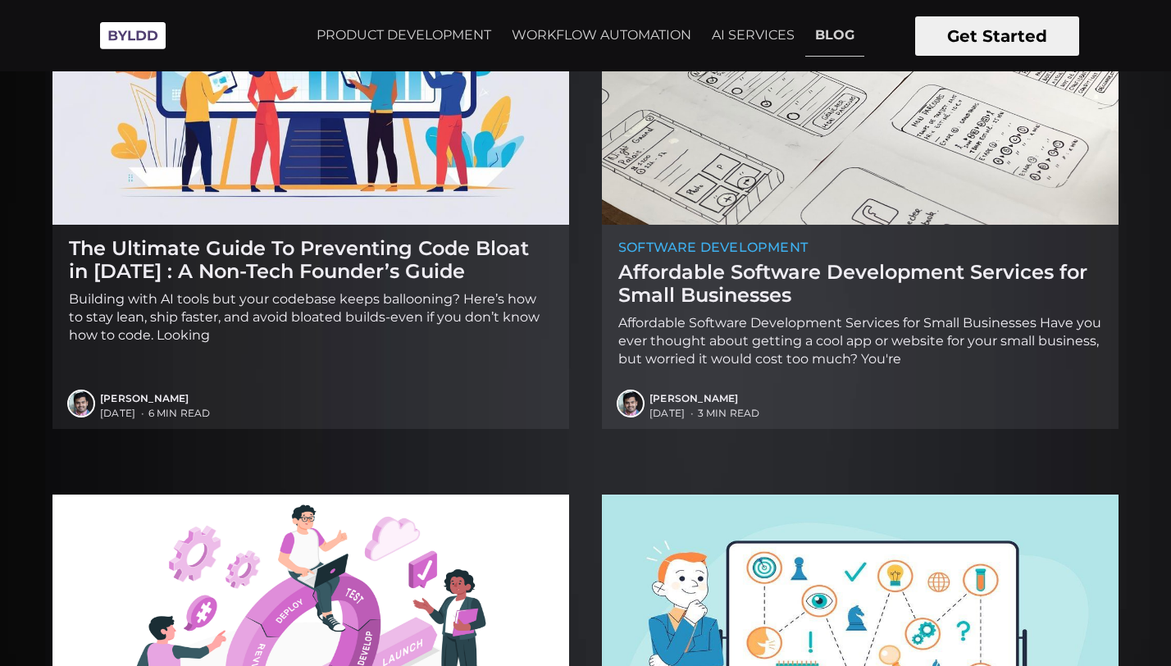
scroll to position [1340, 0]
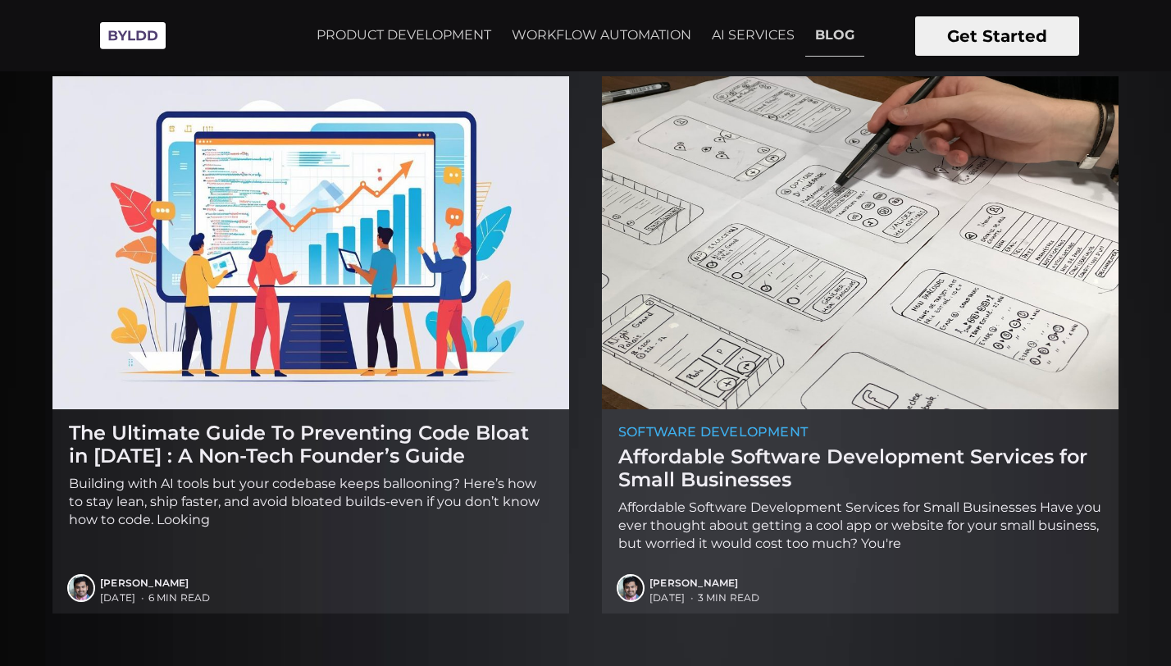
click at [906, 132] on img at bounding box center [860, 242] width 517 height 333
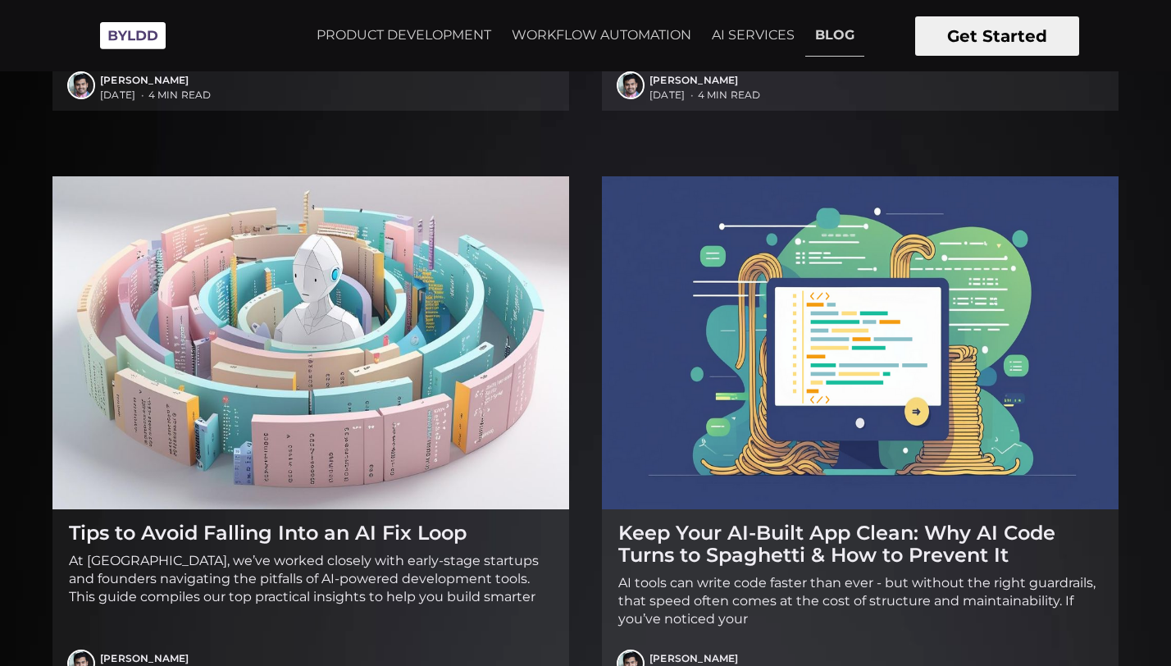
scroll to position [633, 0]
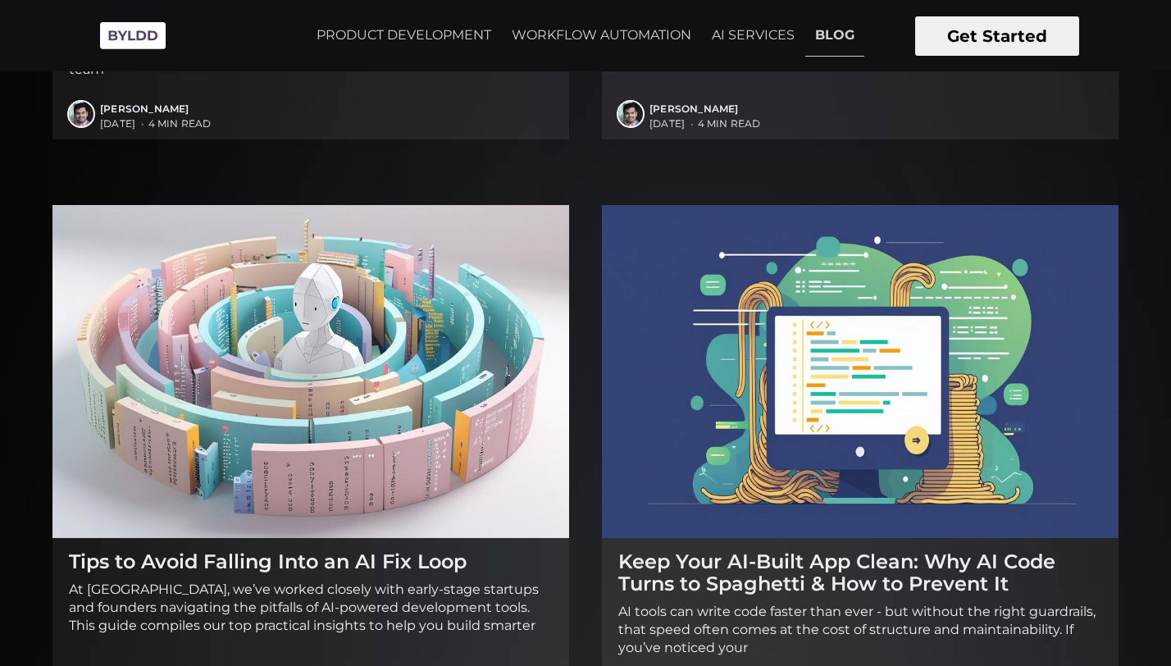
click at [269, 249] on img at bounding box center [310, 371] width 517 height 333
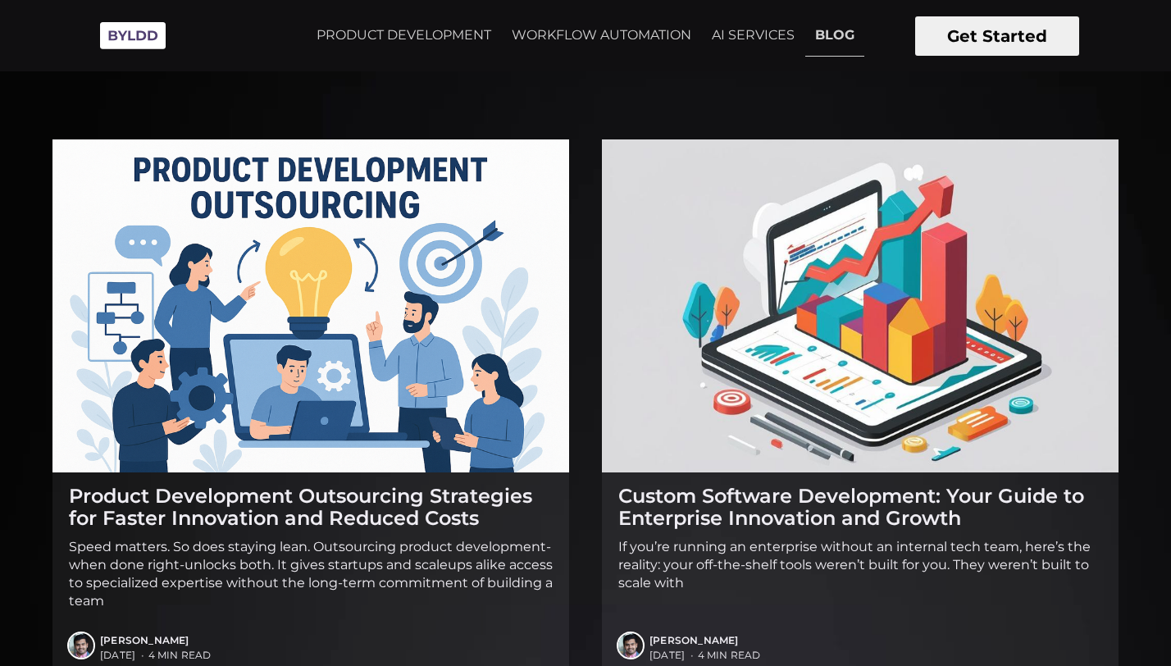
scroll to position [0, 0]
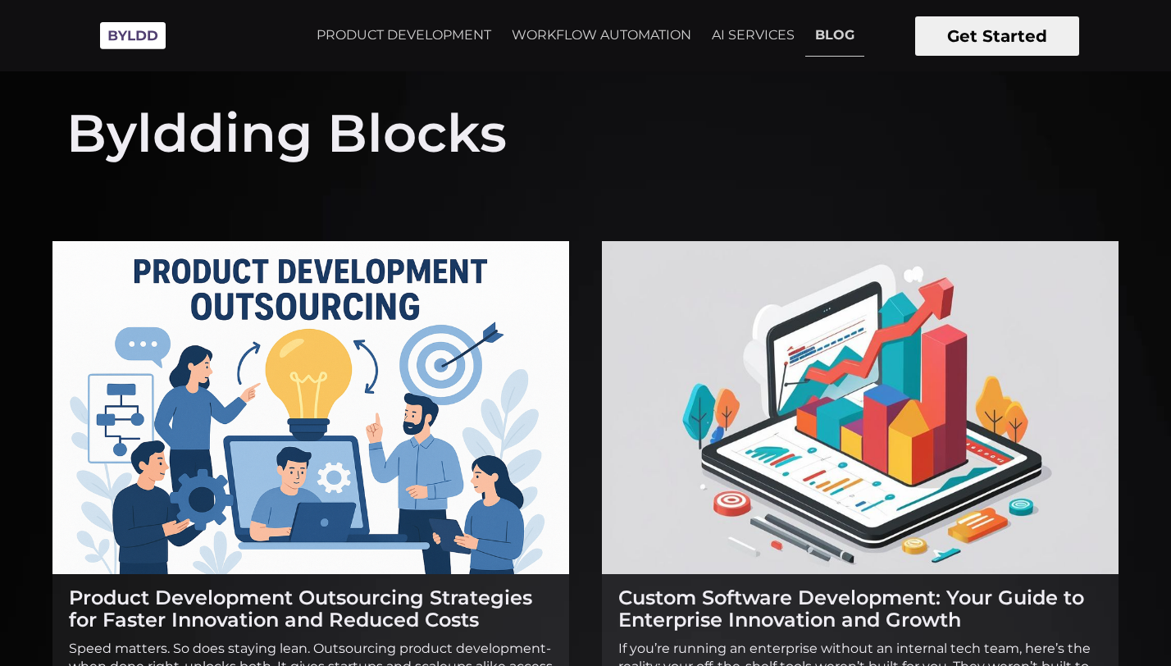
click at [376, 301] on img at bounding box center [310, 407] width 517 height 333
click at [531, 47] on link "WORKFLOW AUTOMATION" at bounding box center [601, 35] width 199 height 41
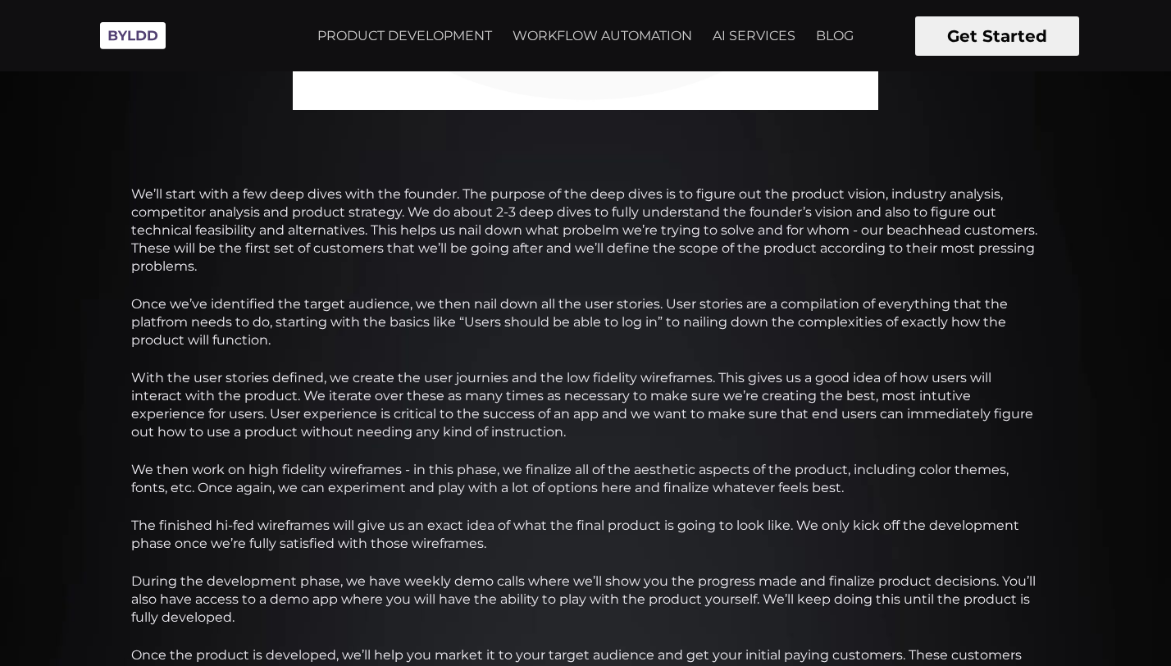
scroll to position [605, 0]
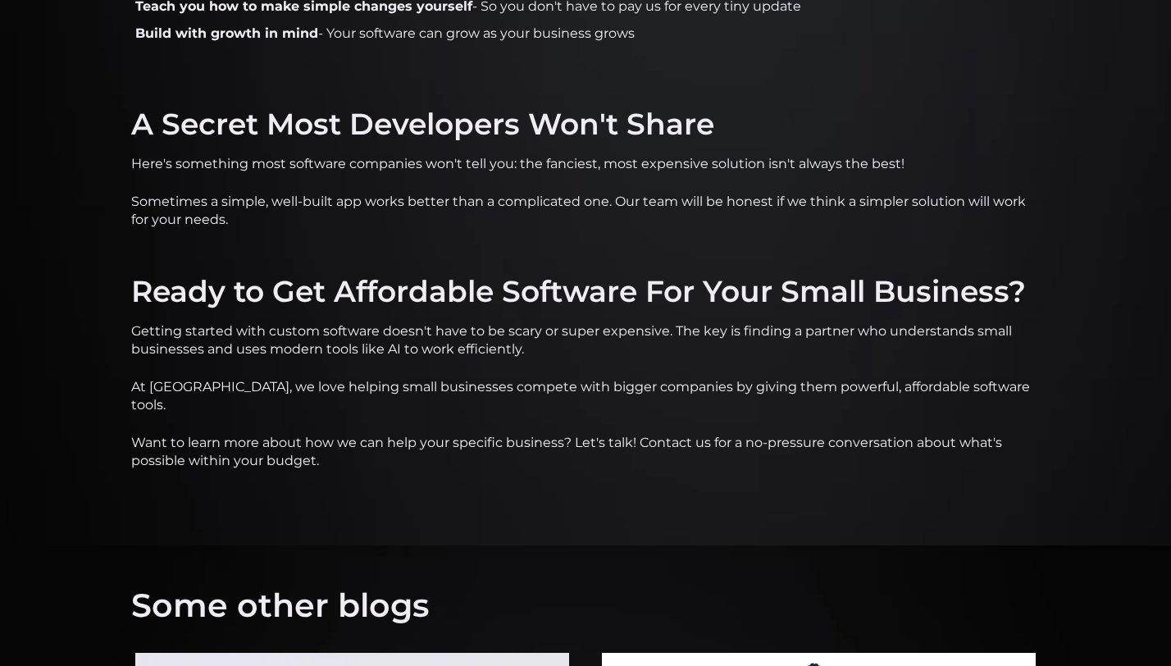
scroll to position [2795, 0]
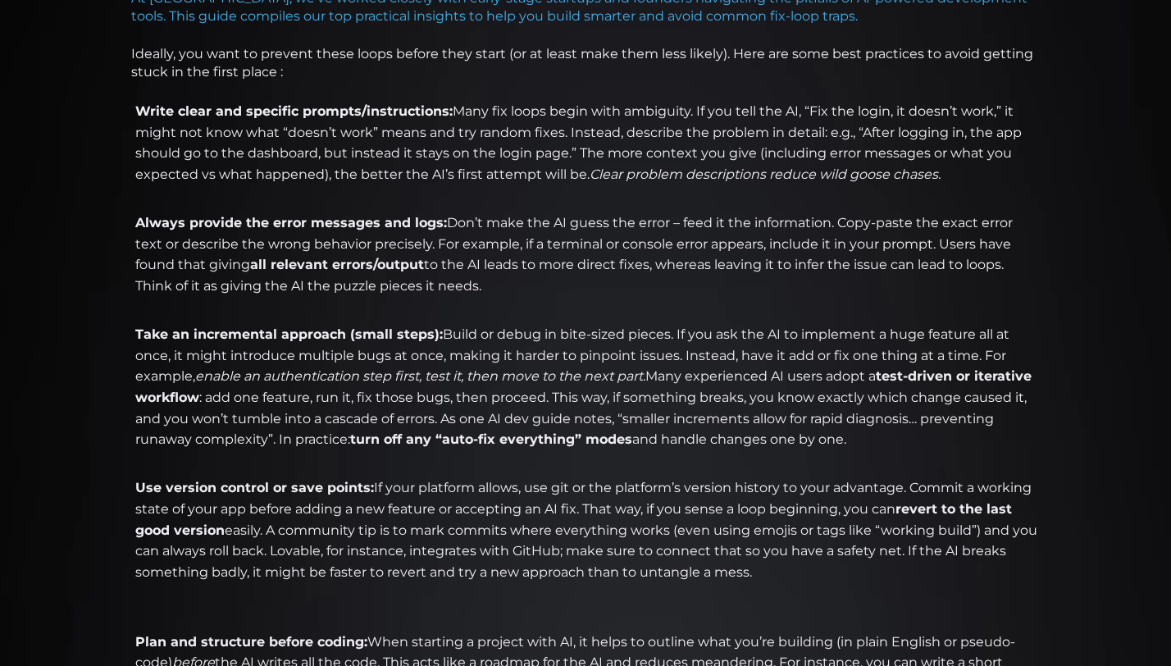
scroll to position [708, 0]
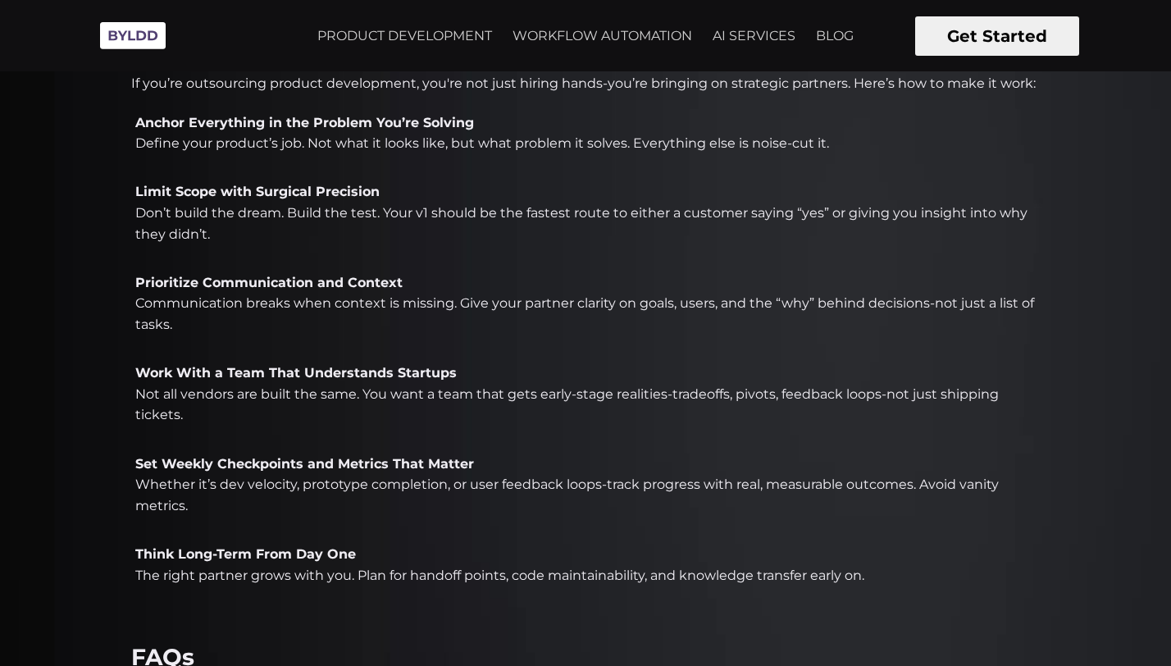
scroll to position [1344, 0]
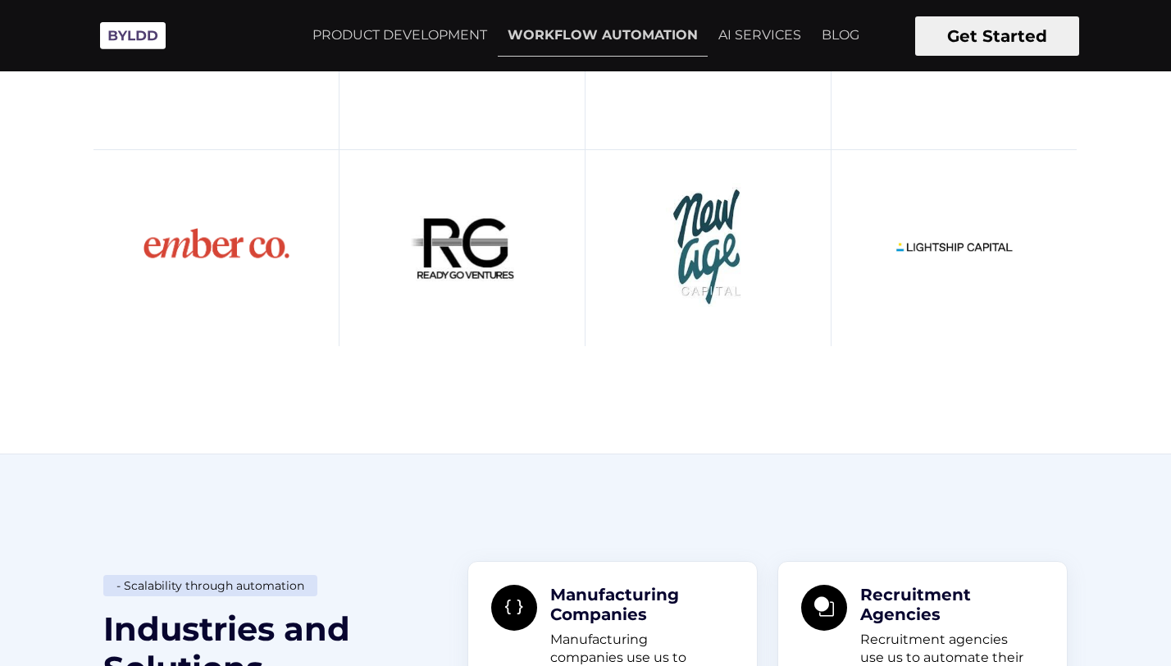
scroll to position [813, 0]
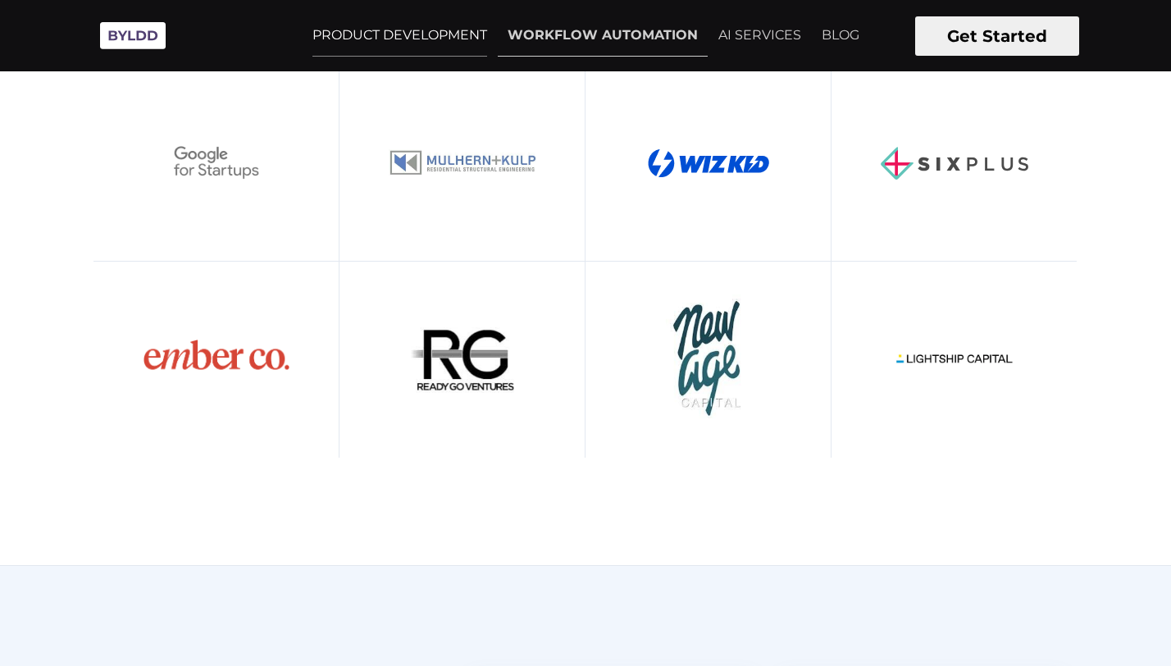
click at [427, 42] on link "PRODUCT DEVELOPMENT" at bounding box center [400, 35] width 194 height 41
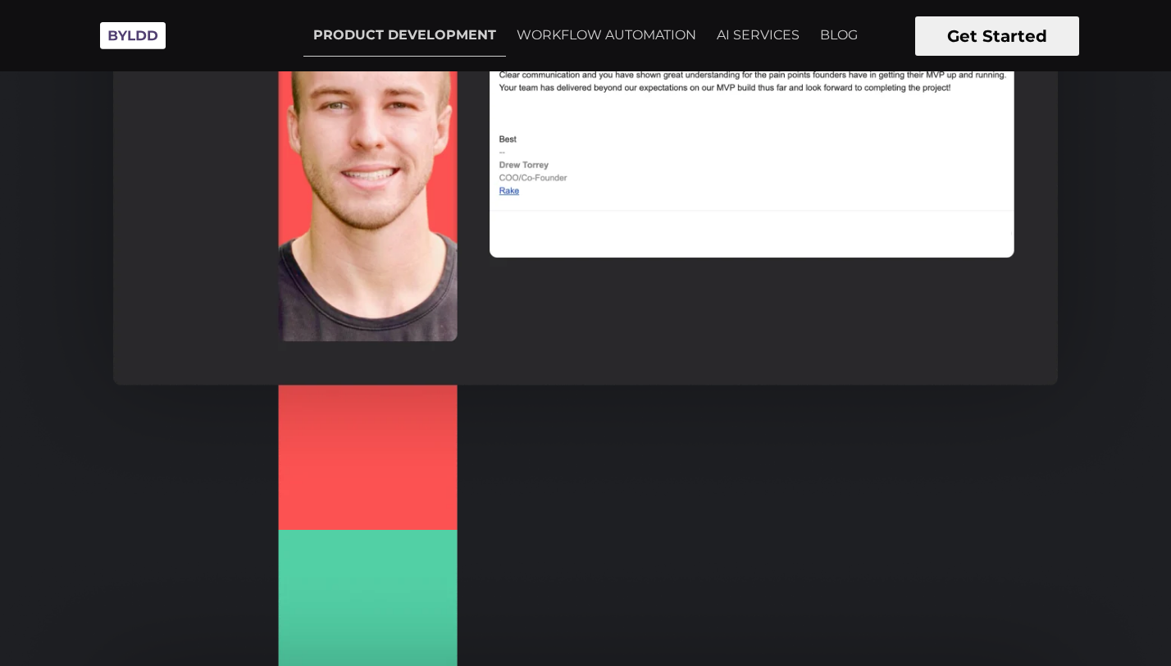
scroll to position [1181, 0]
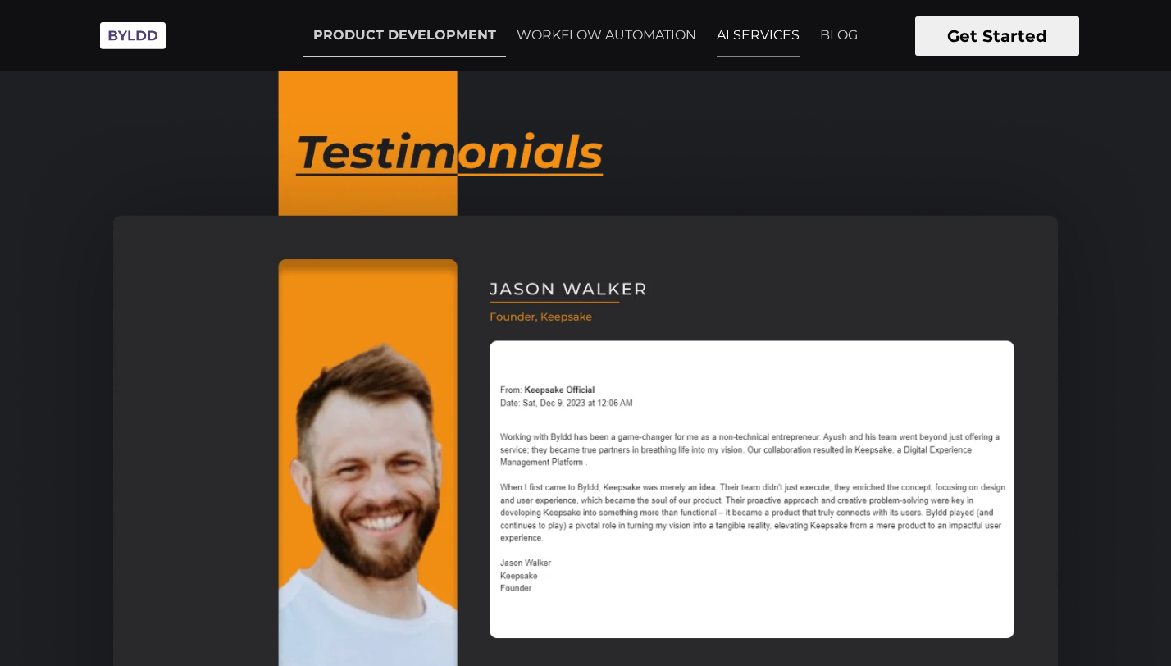
click at [806, 30] on link "AI SERVICES" at bounding box center [758, 35] width 103 height 41
click at [836, 25] on link "BLOG" at bounding box center [838, 35] width 57 height 41
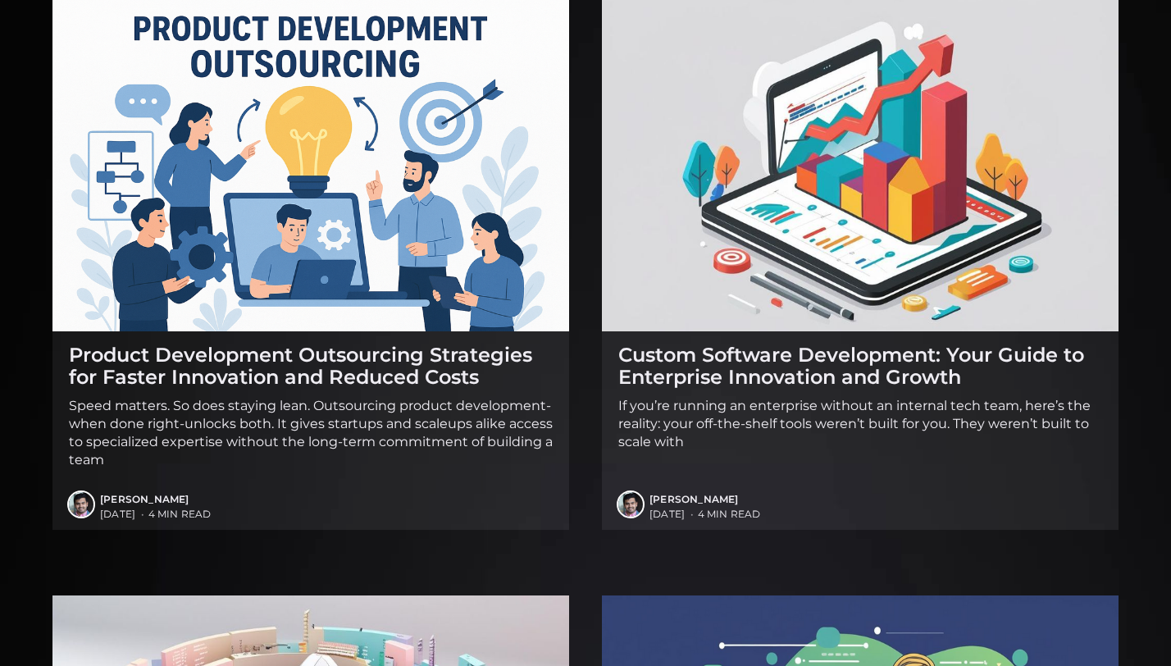
scroll to position [245, 0]
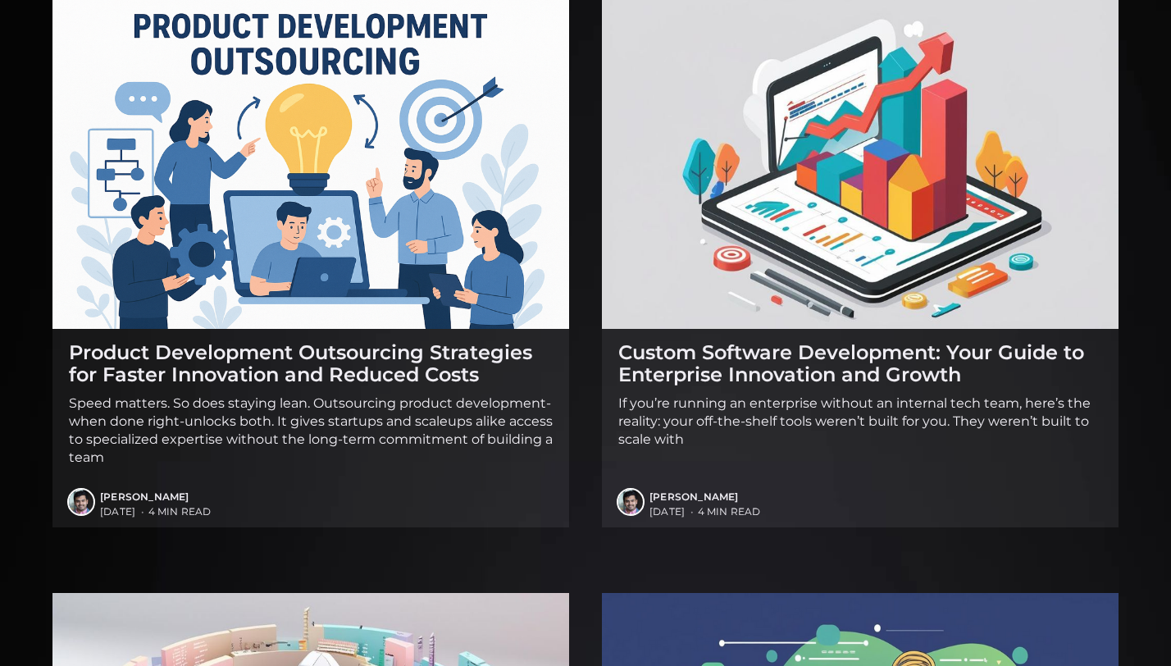
click at [797, 371] on h2 "Custom Software Development: Your Guide to Enterprise Innovation and Growth" at bounding box center [861, 363] width 484 height 45
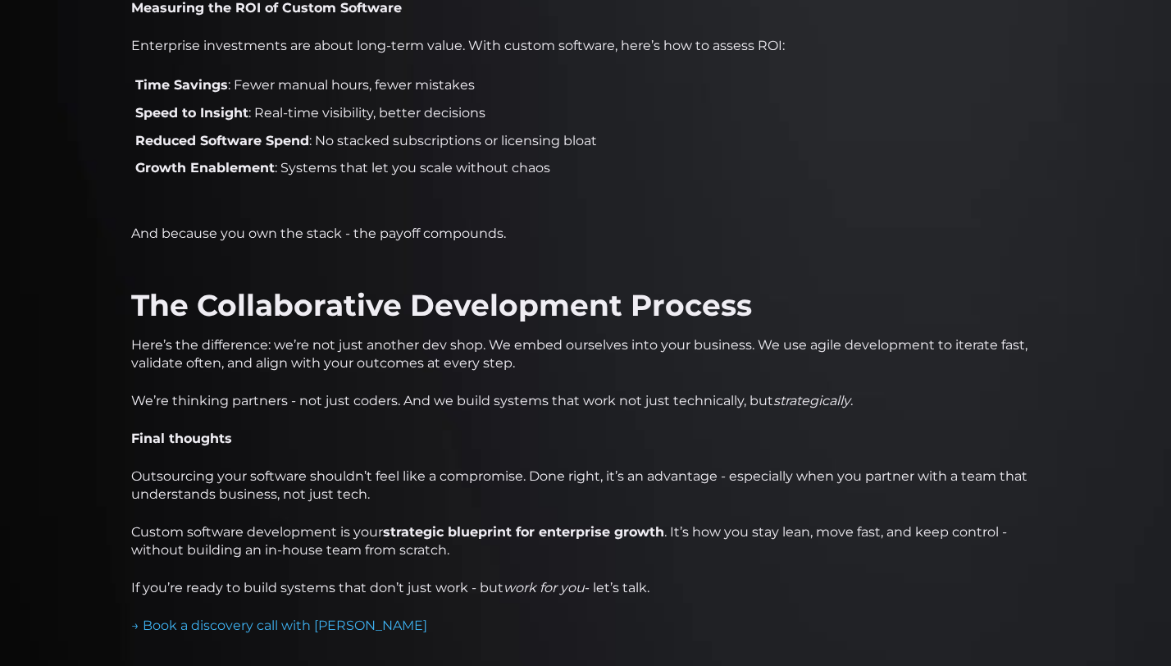
scroll to position [1677, 0]
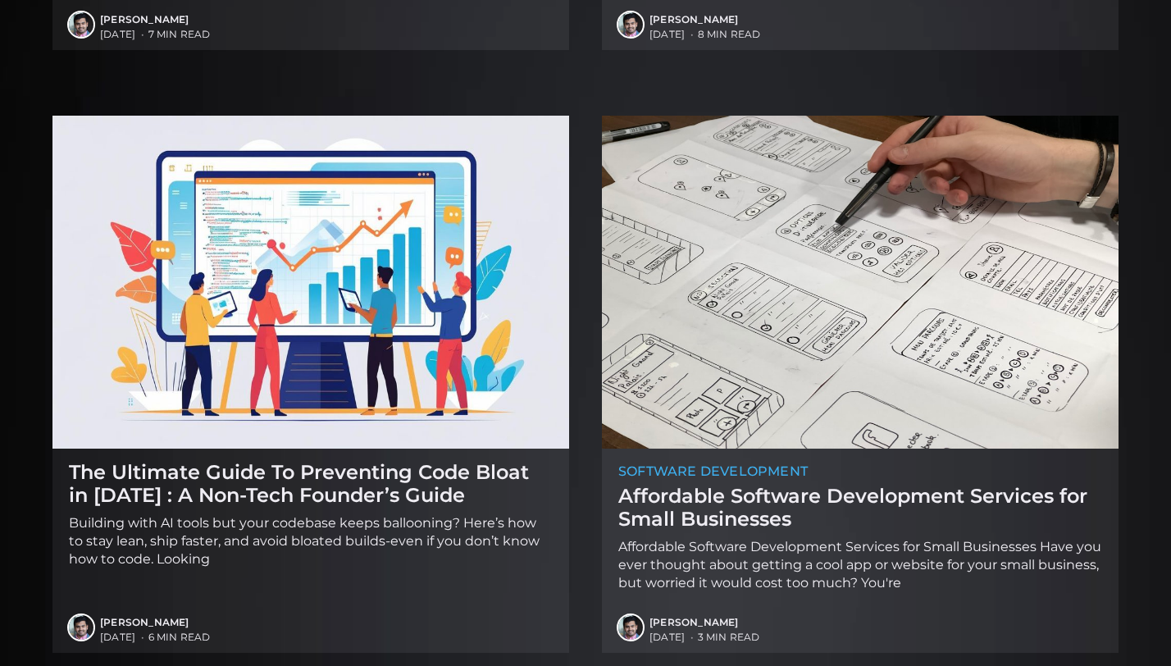
scroll to position [1302, 0]
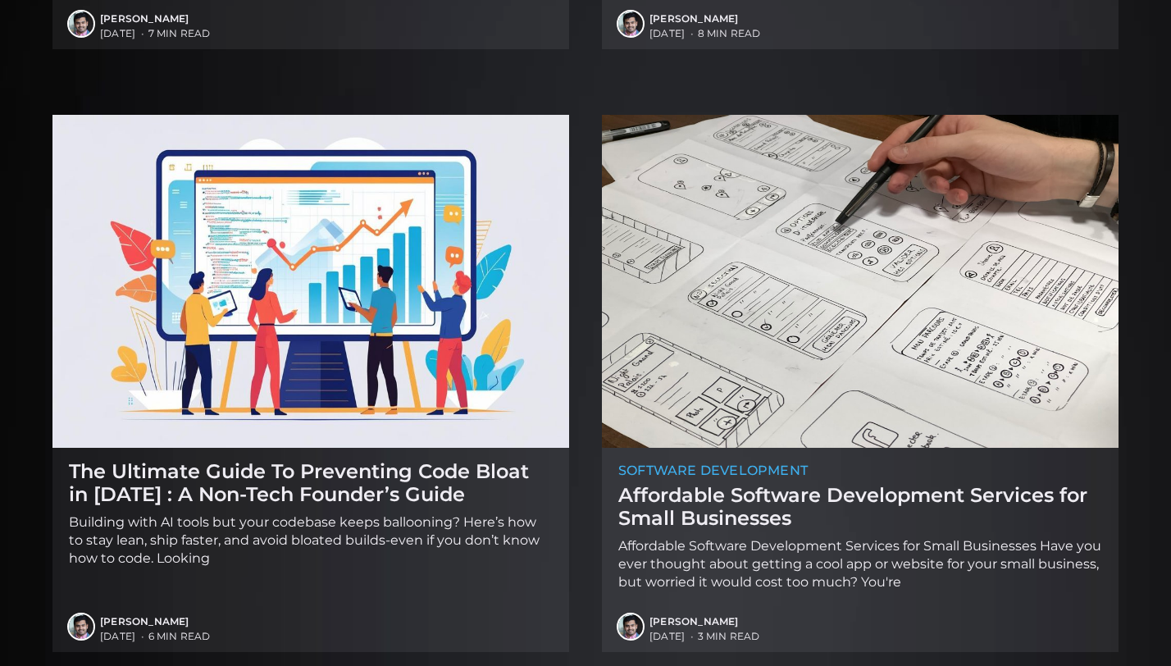
click at [856, 419] on img at bounding box center [860, 281] width 517 height 333
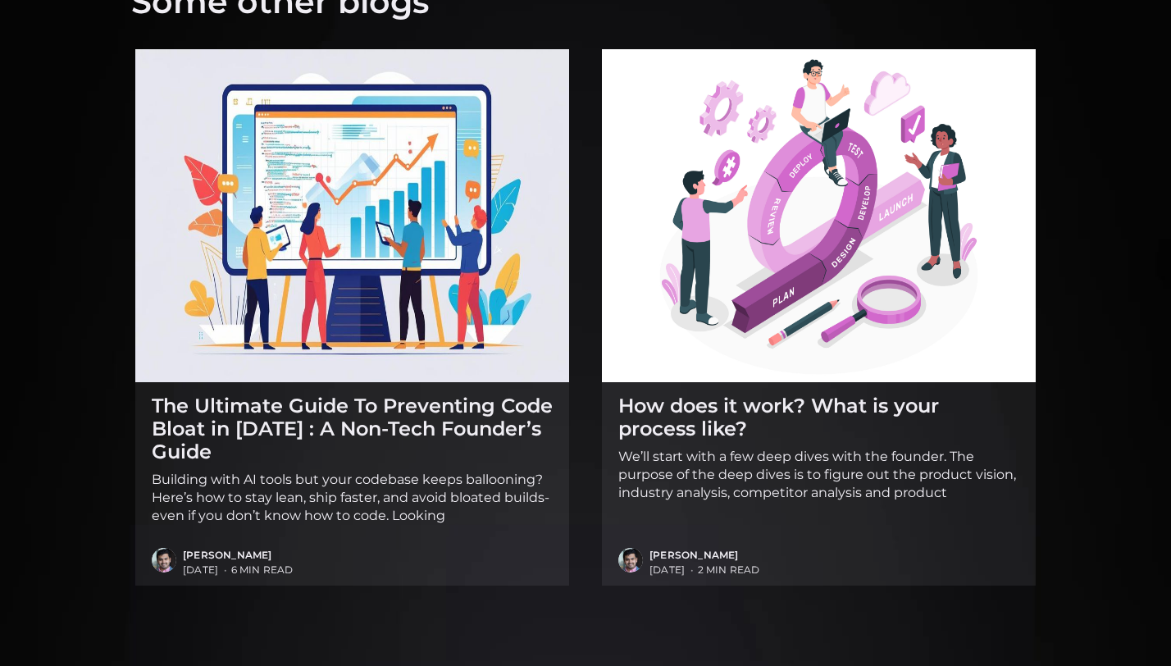
scroll to position [3394, 0]
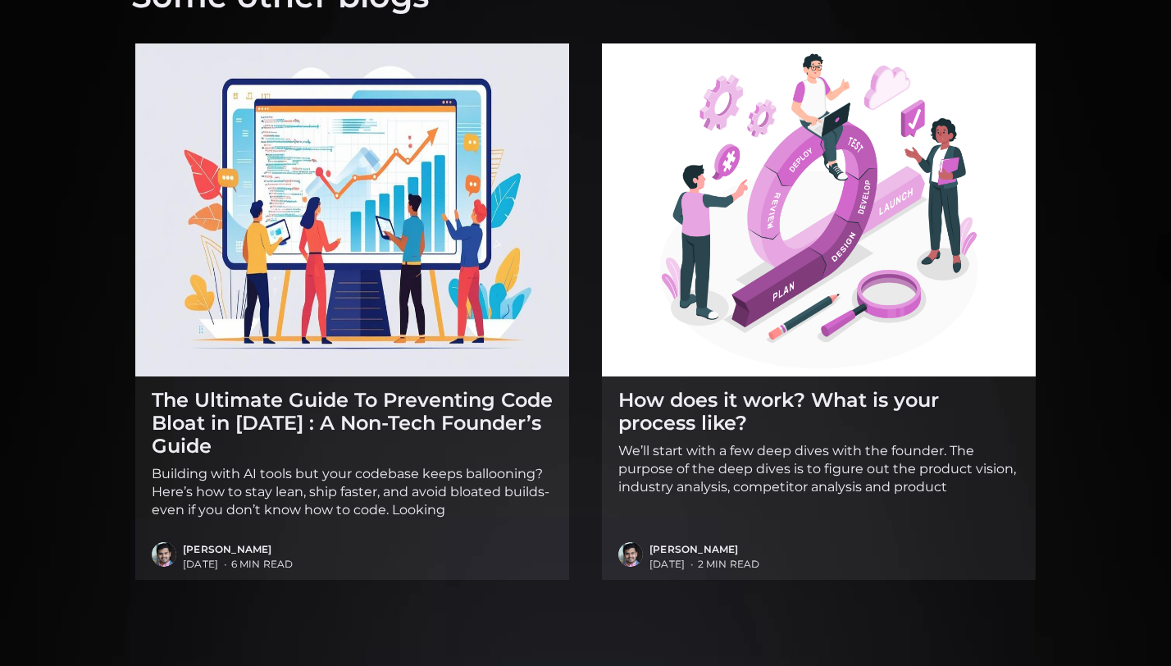
click at [850, 412] on h2 "How does it work? What is your process like?" at bounding box center [819, 411] width 401 height 45
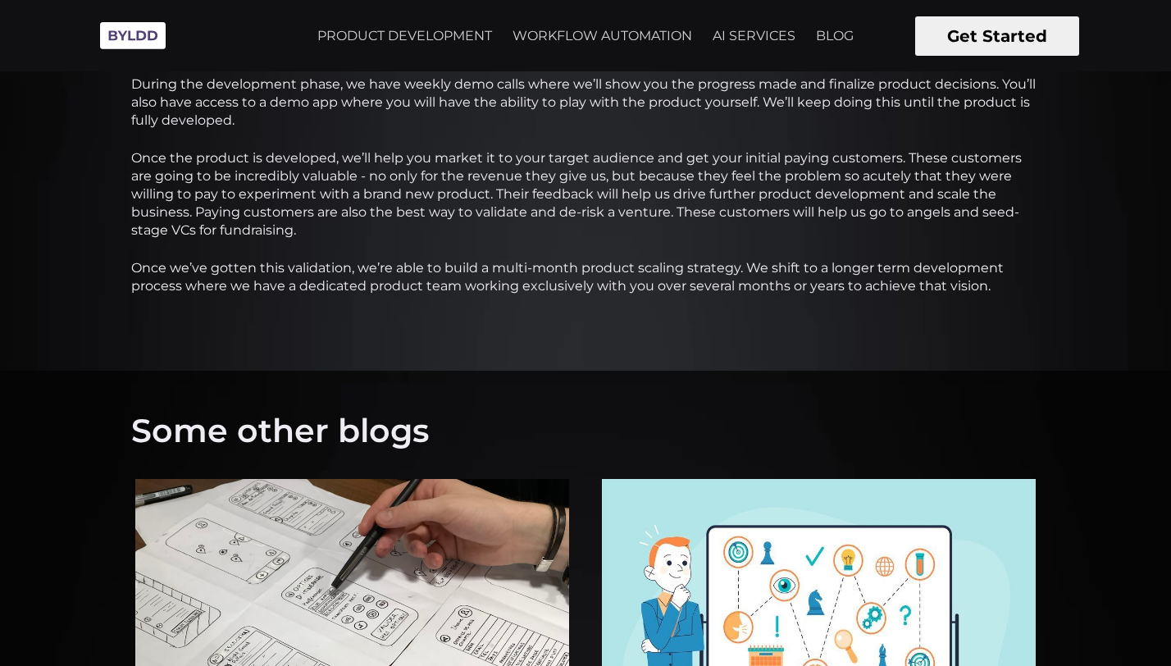
scroll to position [902, 0]
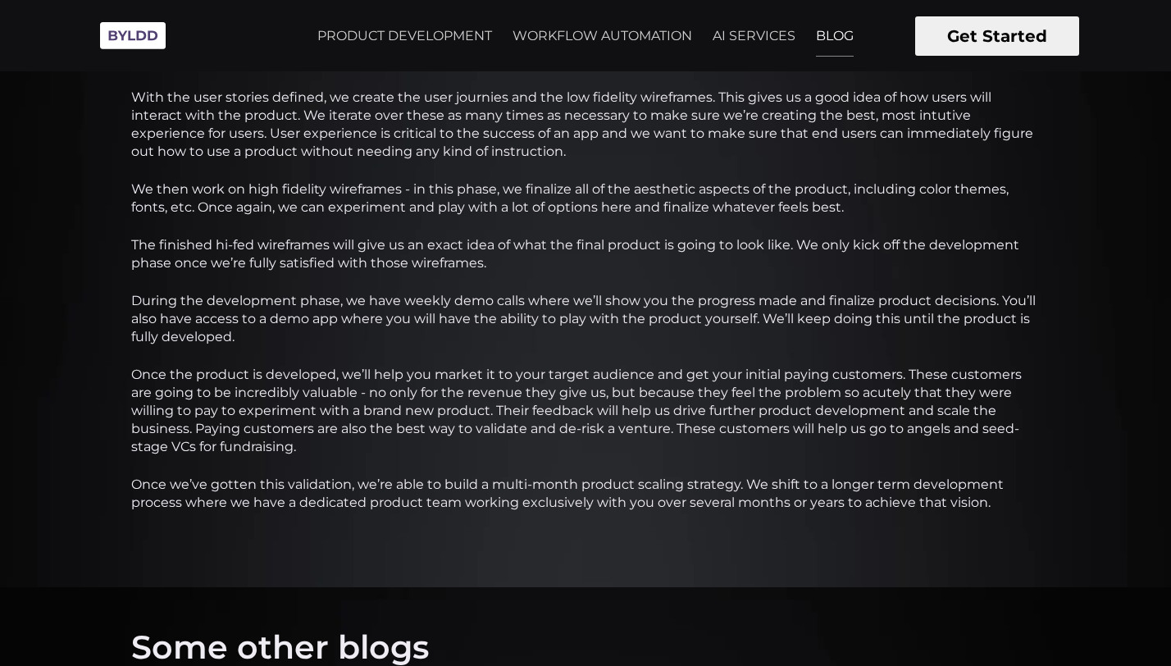
click at [819, 39] on link "BLOG" at bounding box center [834, 36] width 57 height 41
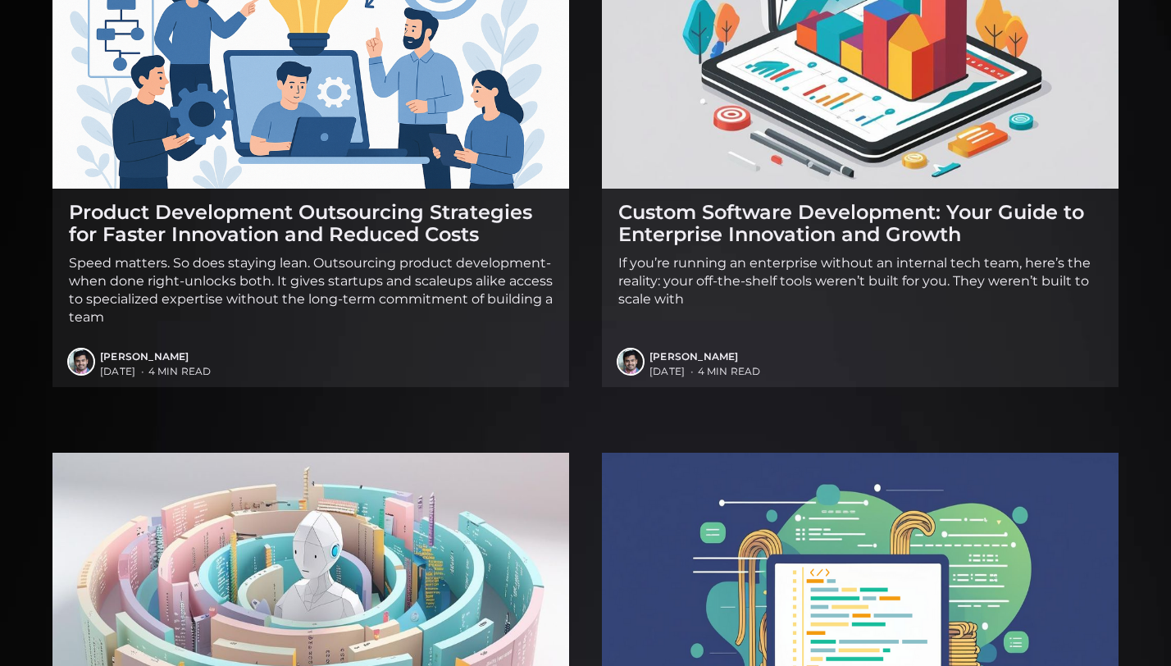
scroll to position [387, 0]
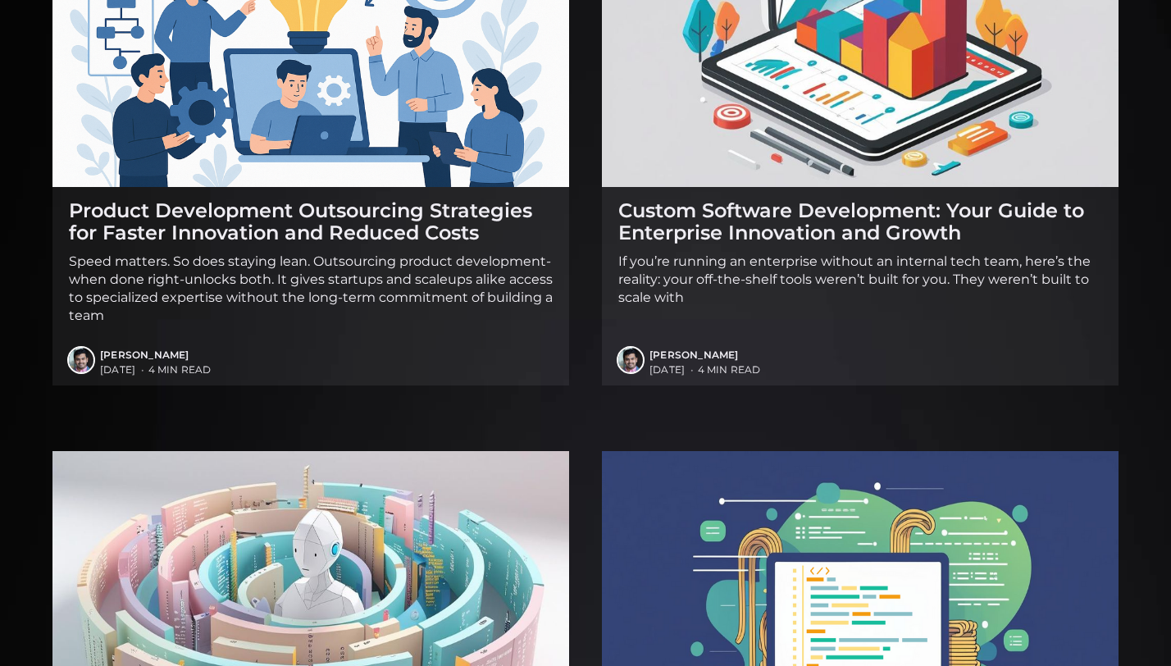
click at [486, 295] on p "Speed matters. So does staying lean. Outsourcing product development-when done …" at bounding box center [311, 289] width 484 height 72
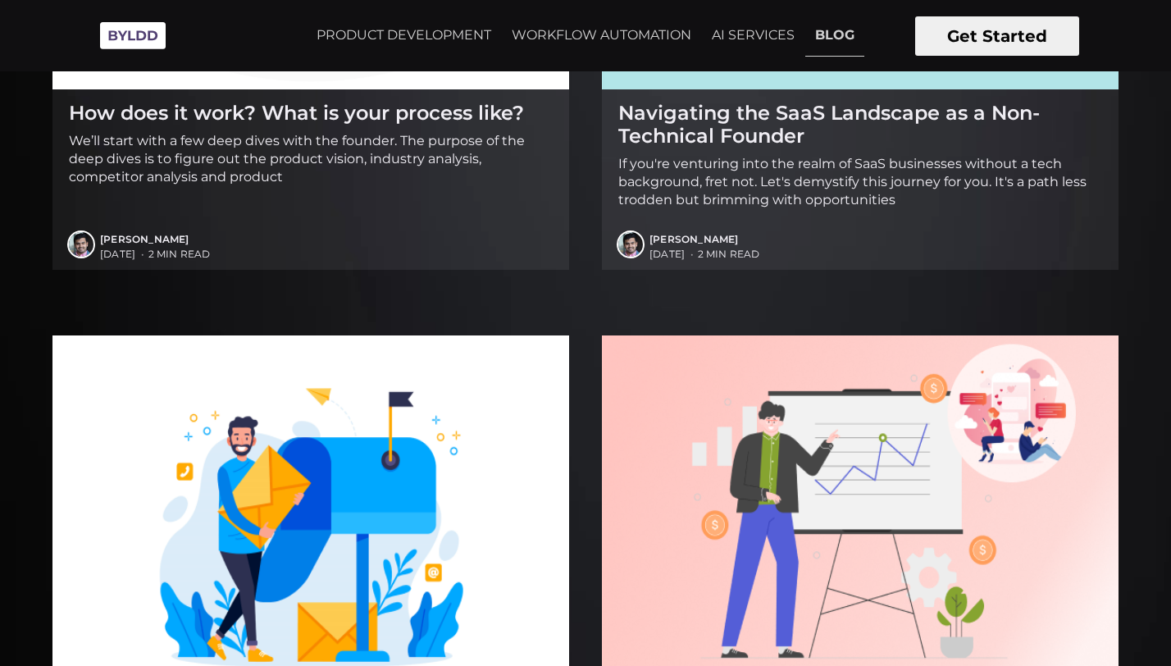
scroll to position [2262, 0]
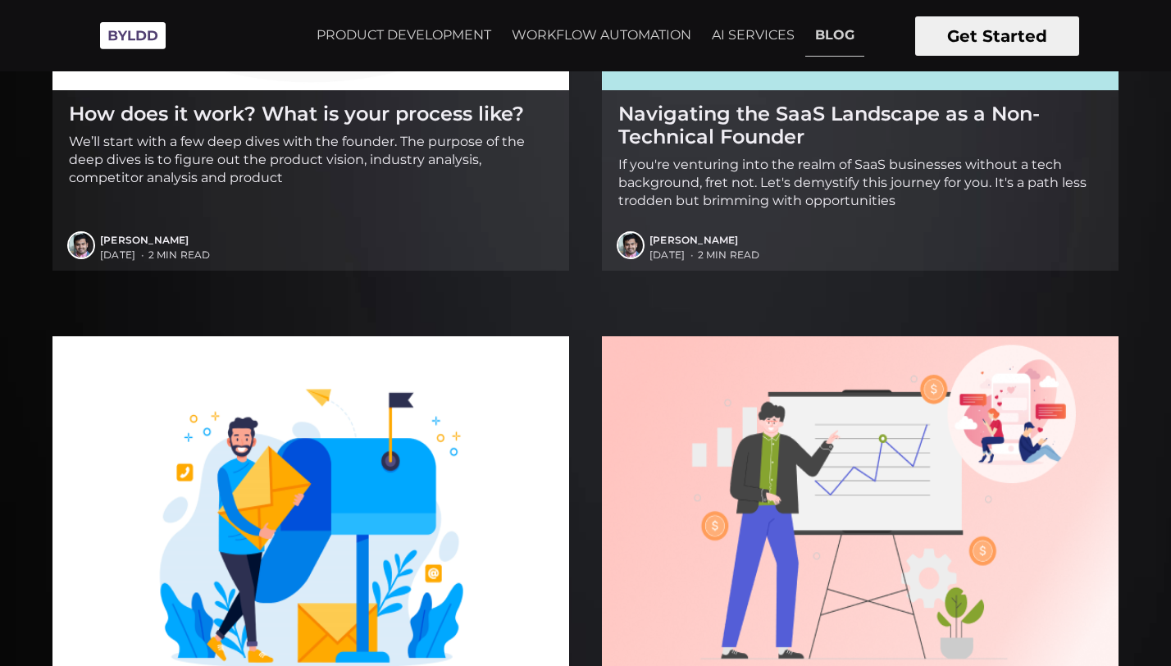
click at [1018, 159] on p "If you're venturing into the realm of SaaS businesses without a tech background…" at bounding box center [861, 183] width 484 height 54
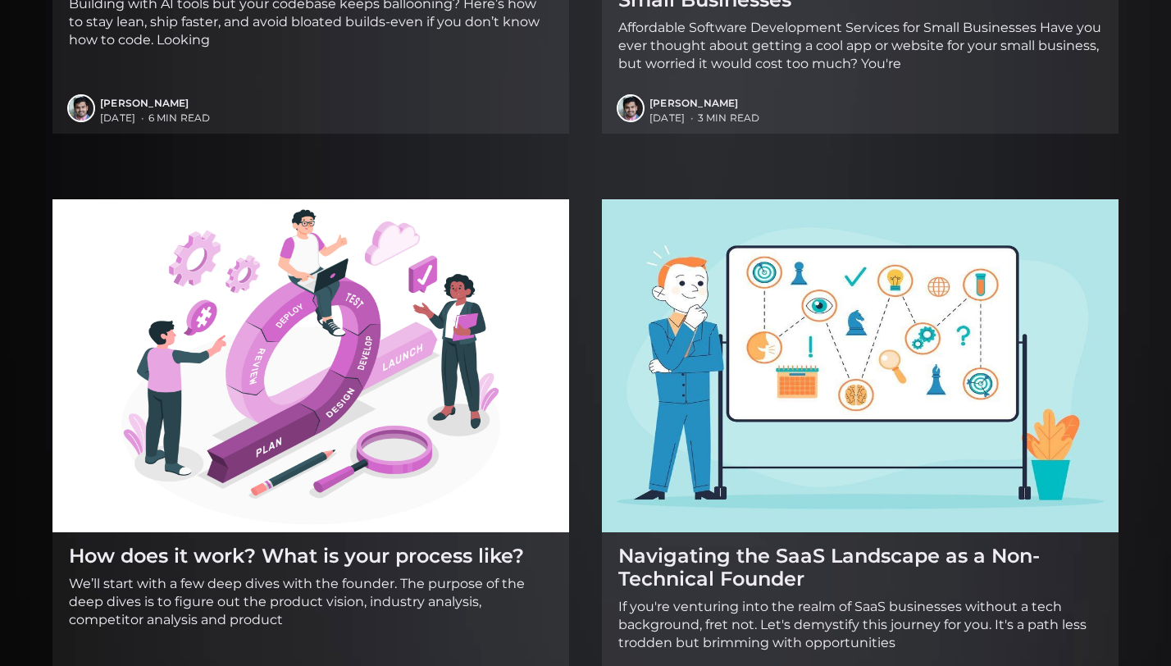
scroll to position [1956, 0]
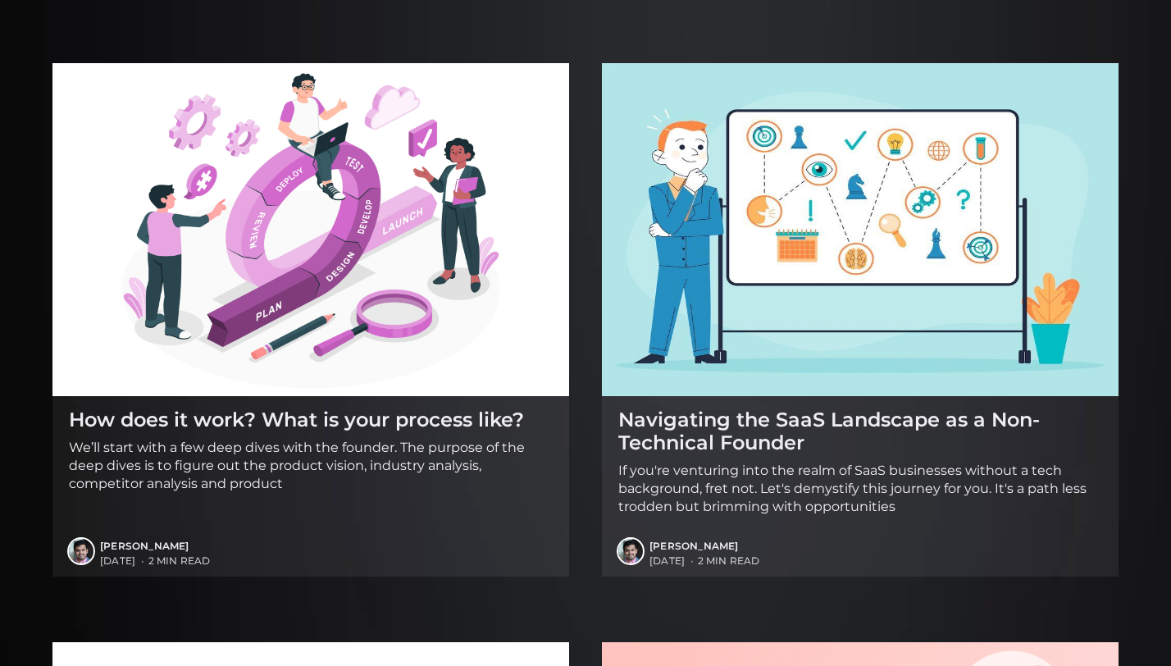
click at [655, 396] on link "Navigating the SaaS Landscape as a Non-Technical Founder If you're venturing in…" at bounding box center [861, 462] width 484 height 133
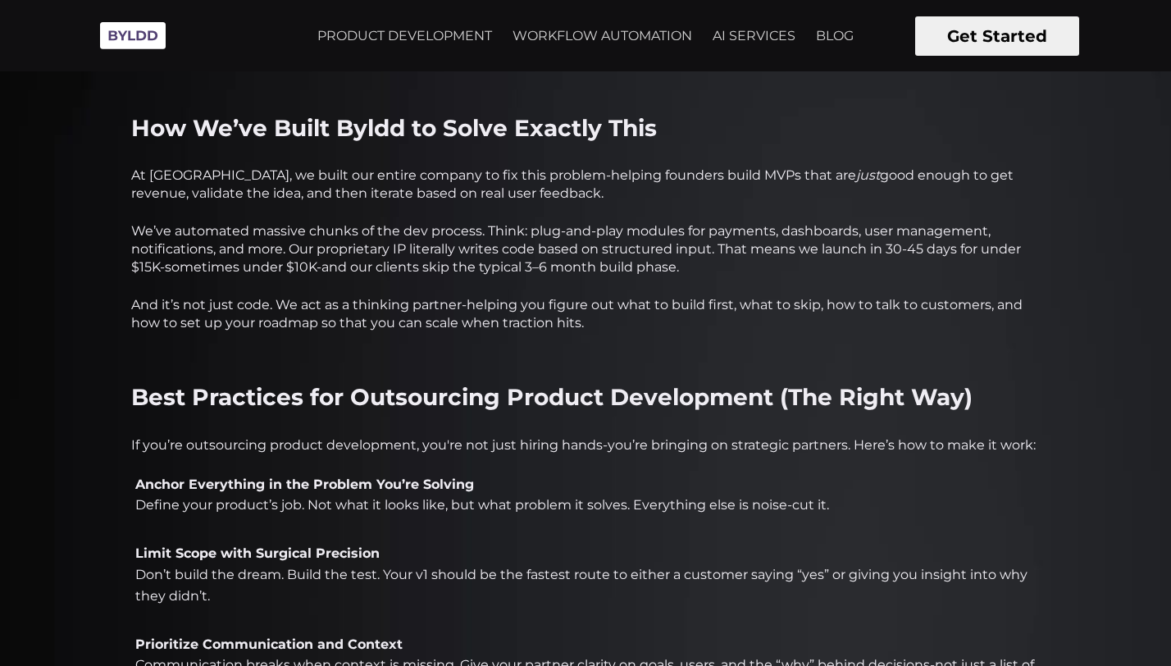
scroll to position [1449, 0]
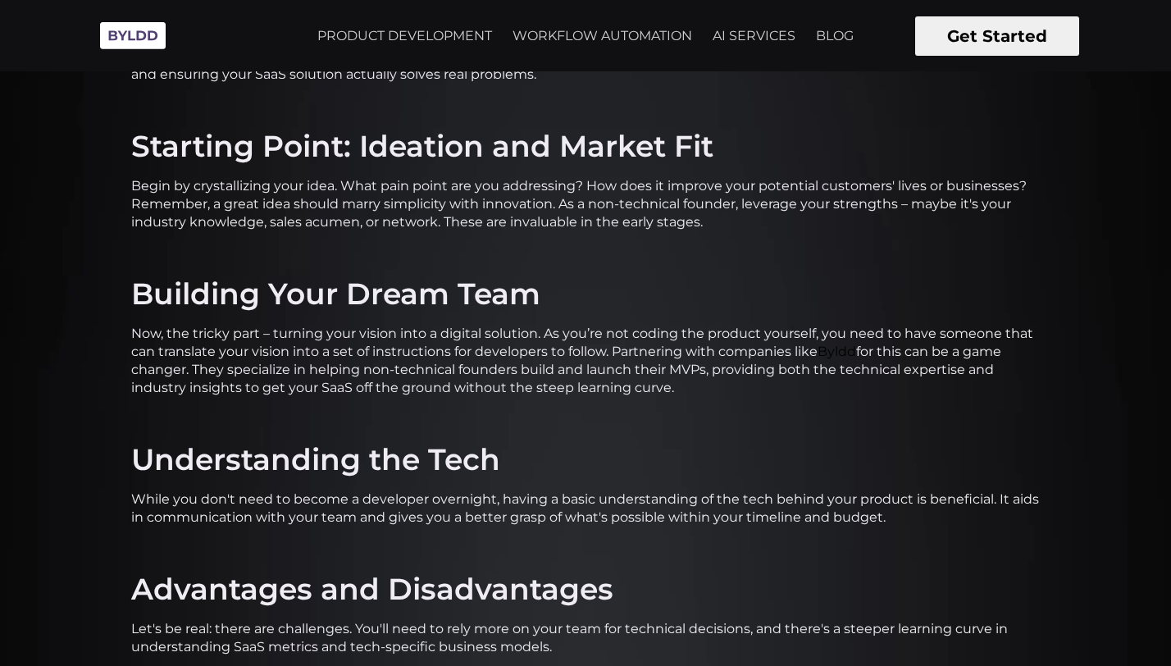
scroll to position [872, 0]
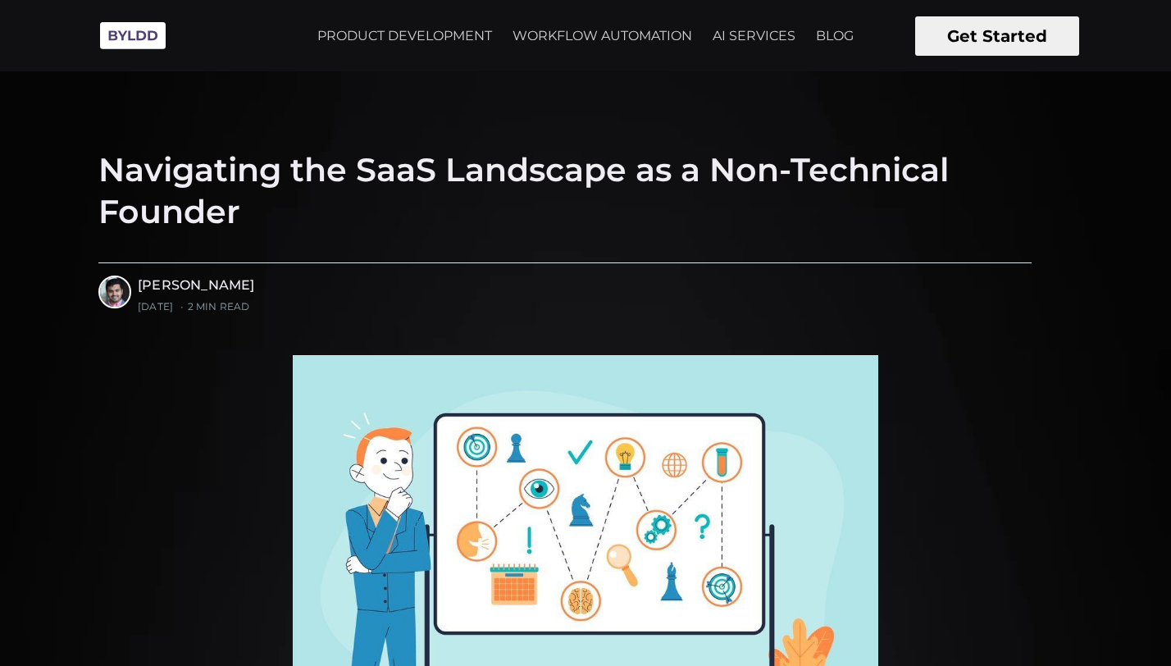
click at [1061, 111] on header "Navigating the SaaS Landscape as a Non-Technical Founder [PERSON_NAME] Read mor…" at bounding box center [585, 223] width 1171 height 263
click at [134, 36] on img at bounding box center [133, 35] width 82 height 45
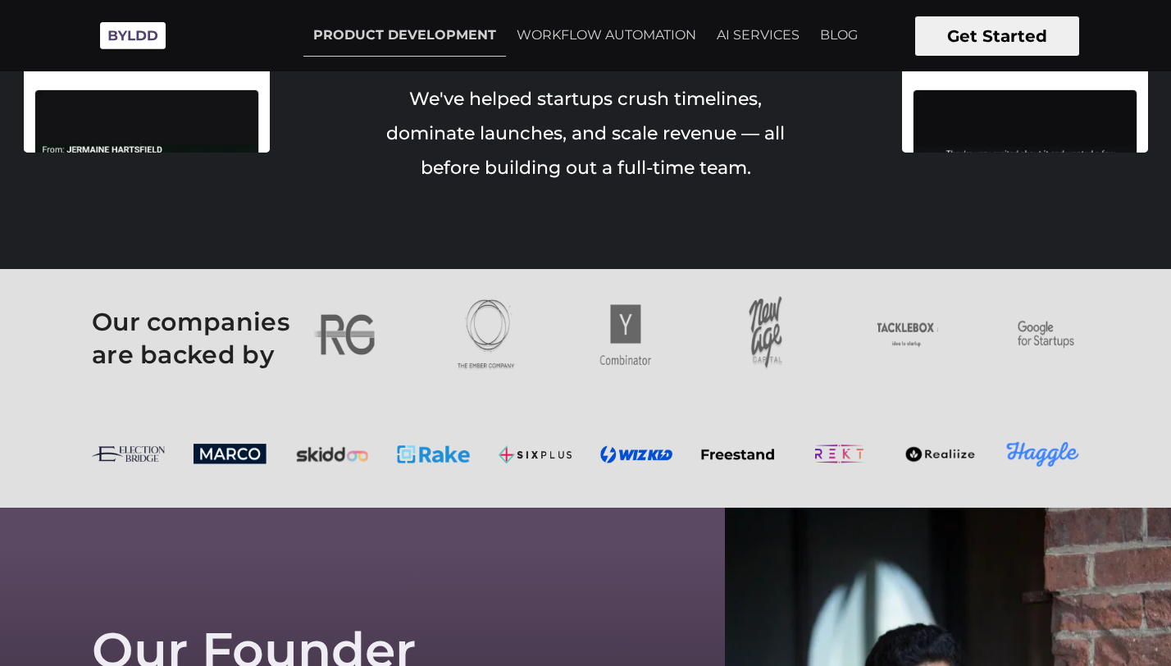
scroll to position [2575, 0]
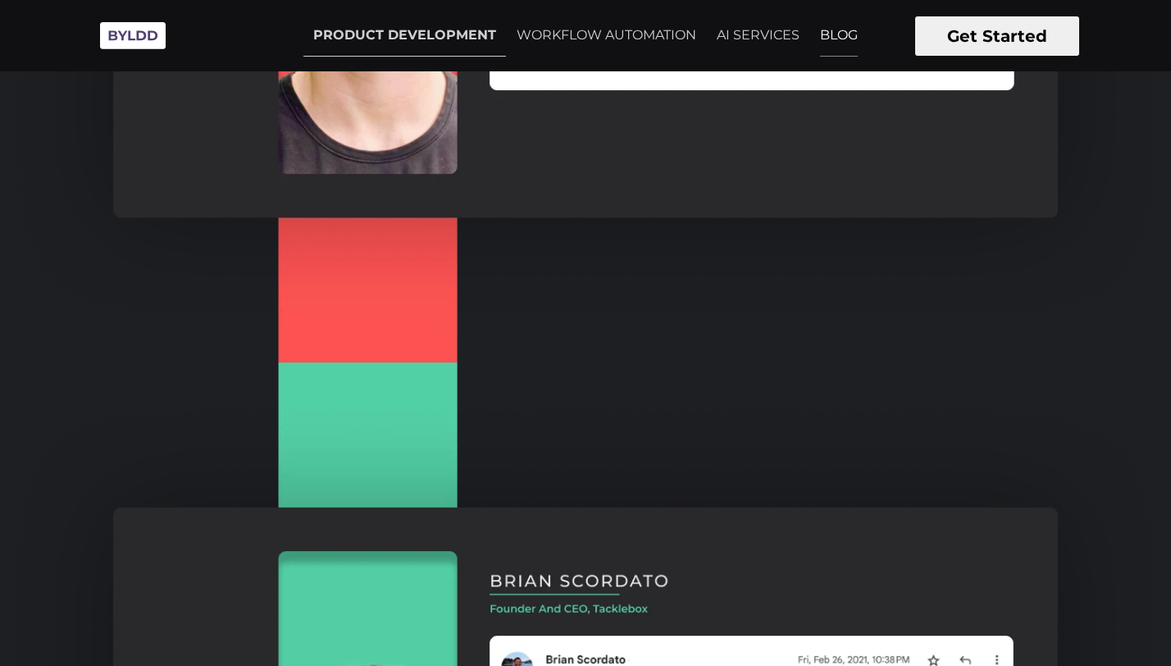
click at [847, 22] on link "BLOG" at bounding box center [838, 35] width 57 height 41
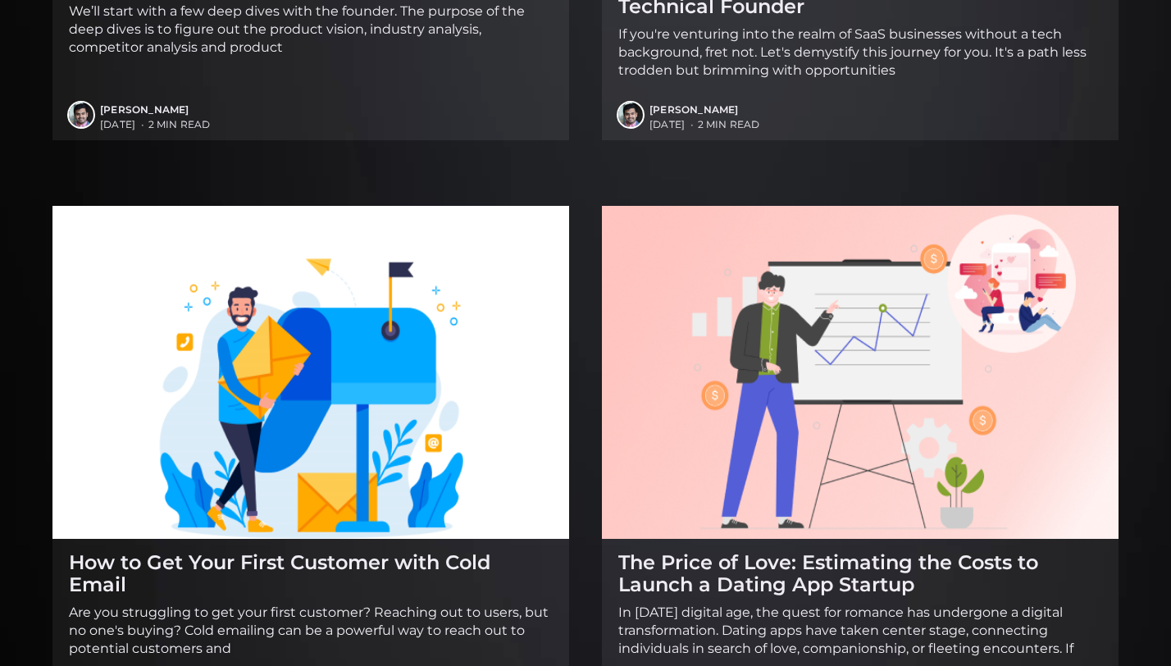
scroll to position [2611, 0]
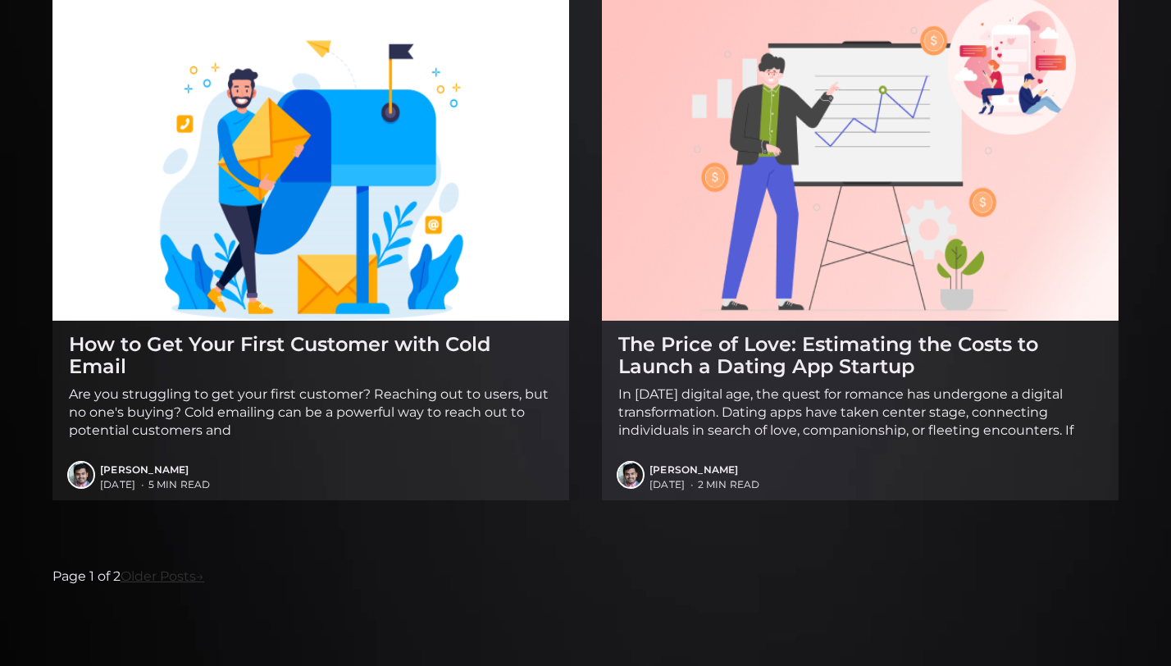
click at [170, 580] on link "Older Posts →" at bounding box center [163, 576] width 84 height 21
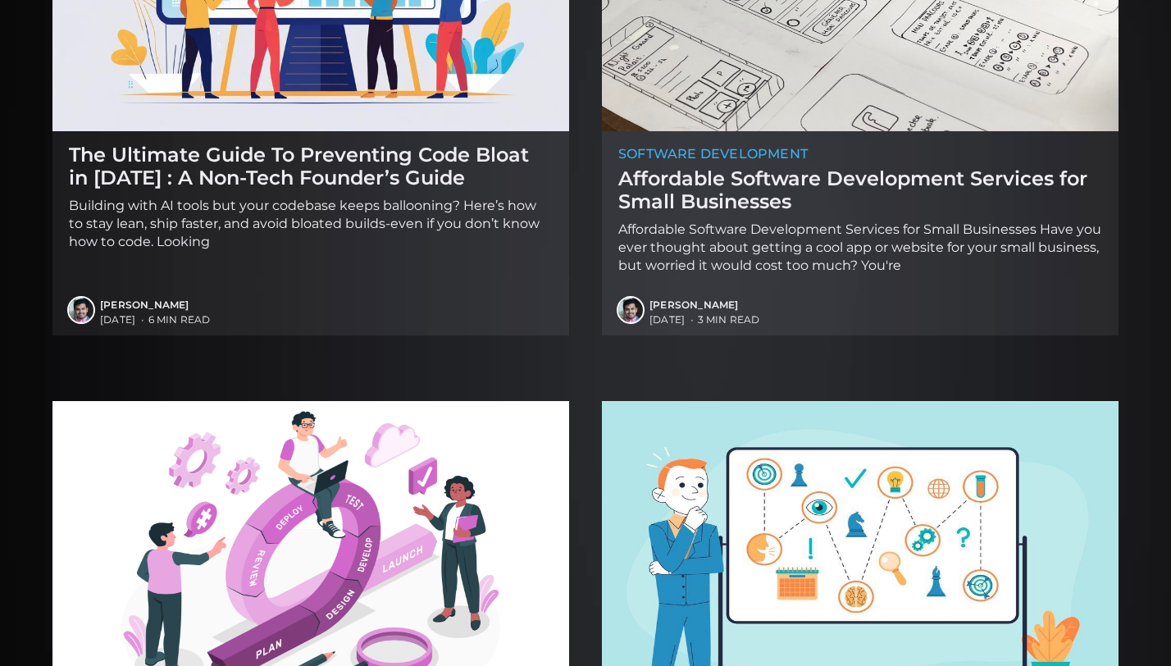
scroll to position [2611, 0]
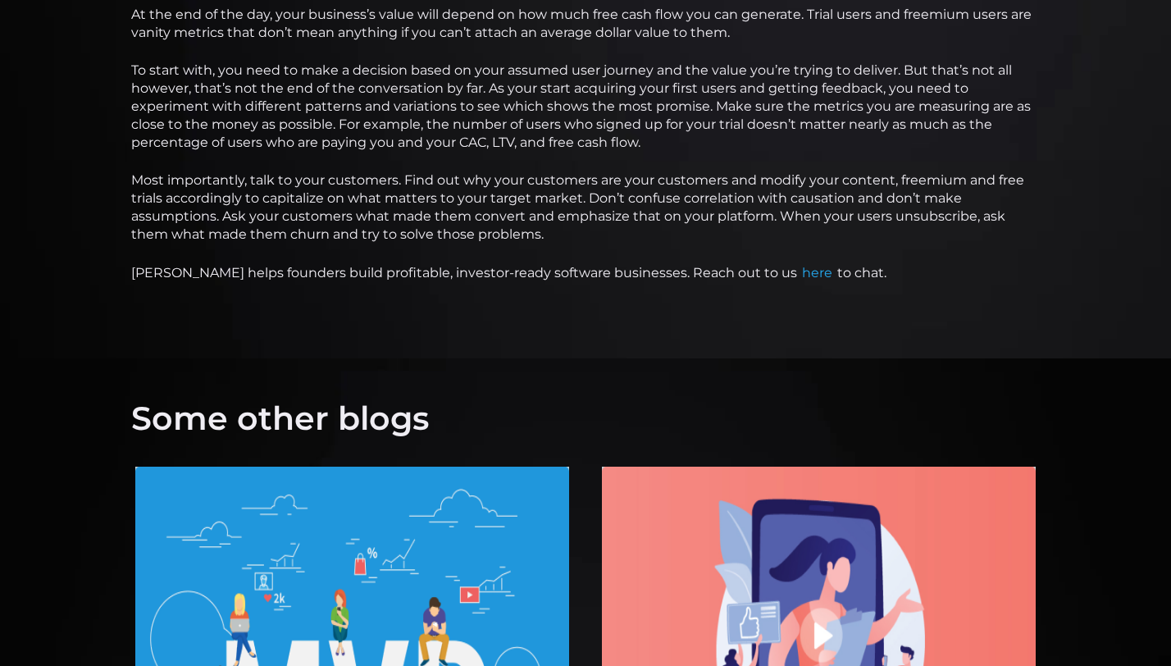
scroll to position [4011, 0]
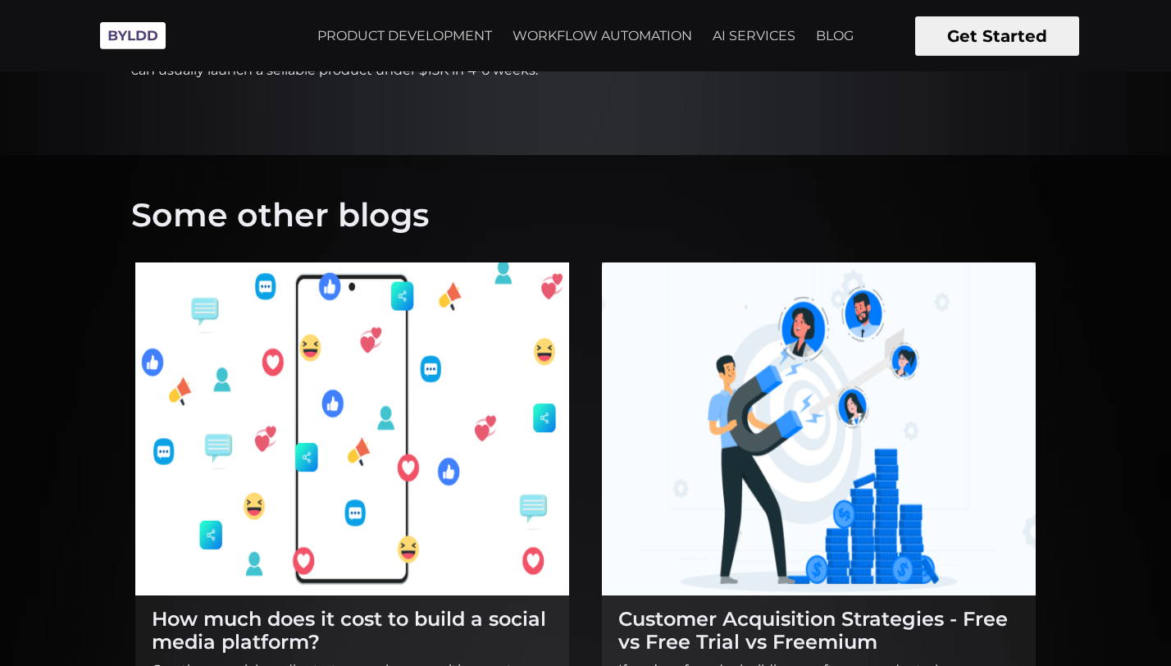
scroll to position [806, 0]
